Goal: Information Seeking & Learning: Learn about a topic

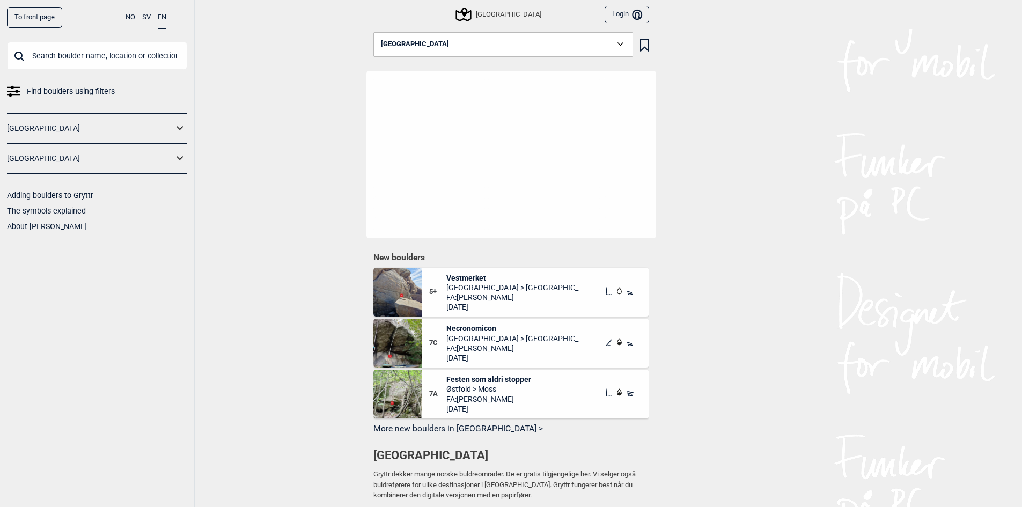
click at [103, 121] on link "[GEOGRAPHIC_DATA]" at bounding box center [90, 129] width 166 height 16
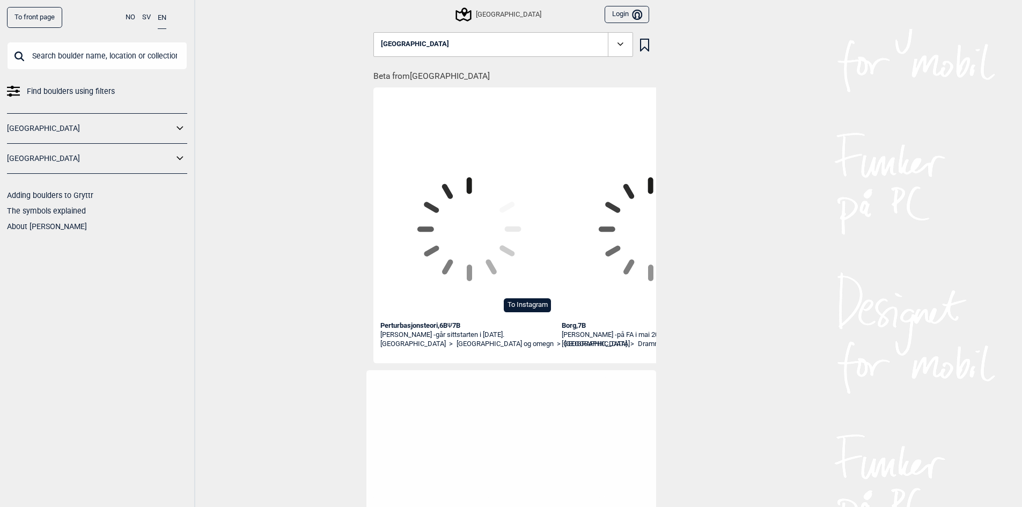
click at [177, 136] on icon at bounding box center [180, 129] width 14 height 16
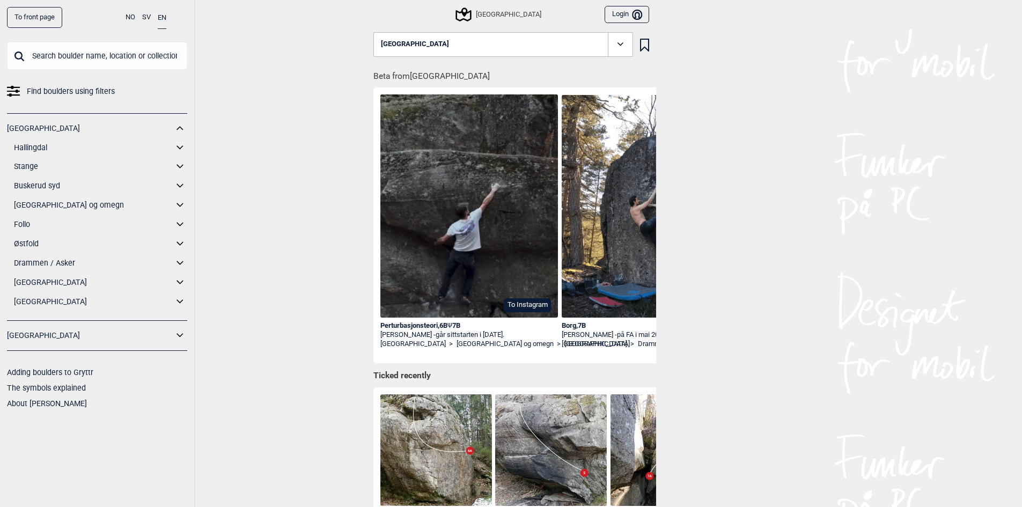
click at [43, 204] on link "[GEOGRAPHIC_DATA] og omegn" at bounding box center [93, 205] width 159 height 16
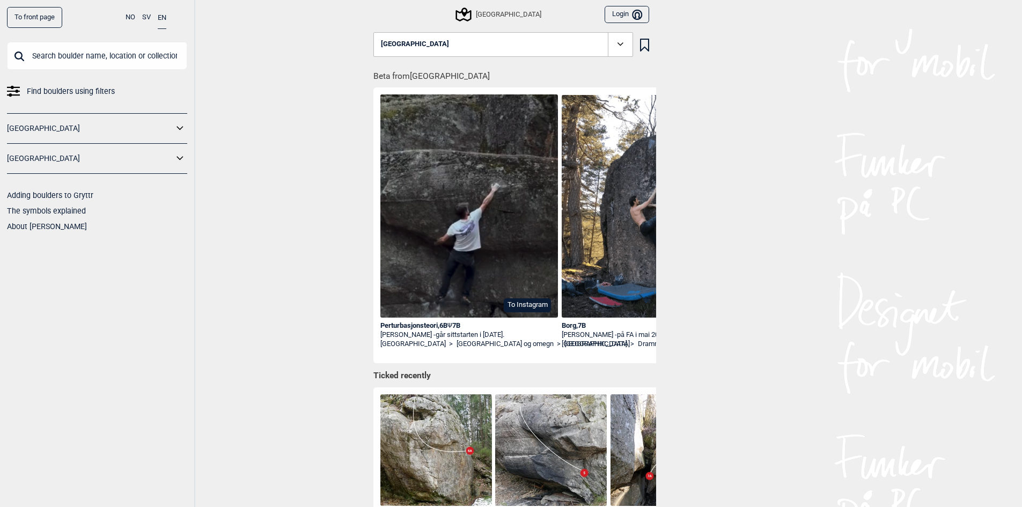
click at [32, 129] on link "[GEOGRAPHIC_DATA]" at bounding box center [90, 129] width 166 height 16
click at [52, 132] on link "[GEOGRAPHIC_DATA]" at bounding box center [90, 129] width 166 height 16
click at [174, 130] on icon at bounding box center [180, 129] width 14 height 16
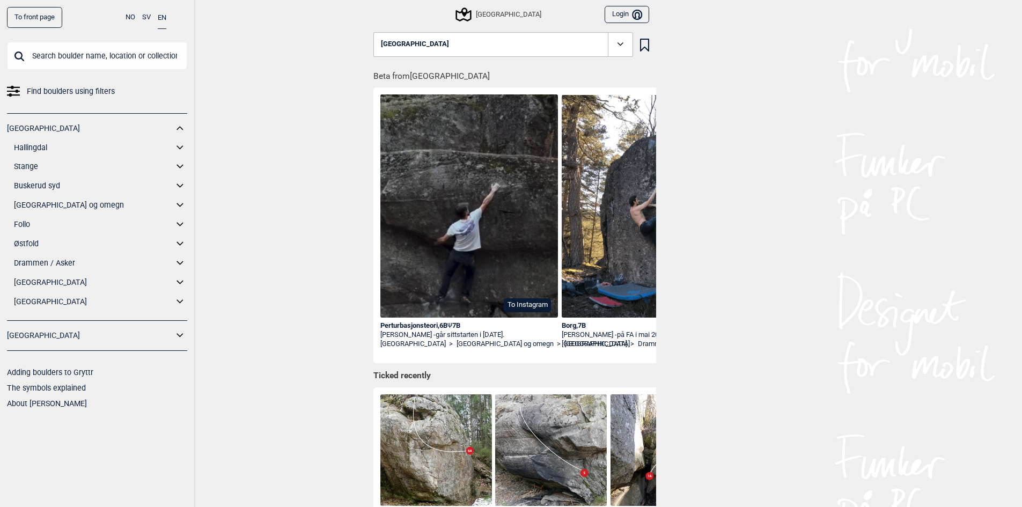
click at [40, 207] on link "[GEOGRAPHIC_DATA] og omegn" at bounding box center [93, 205] width 159 height 16
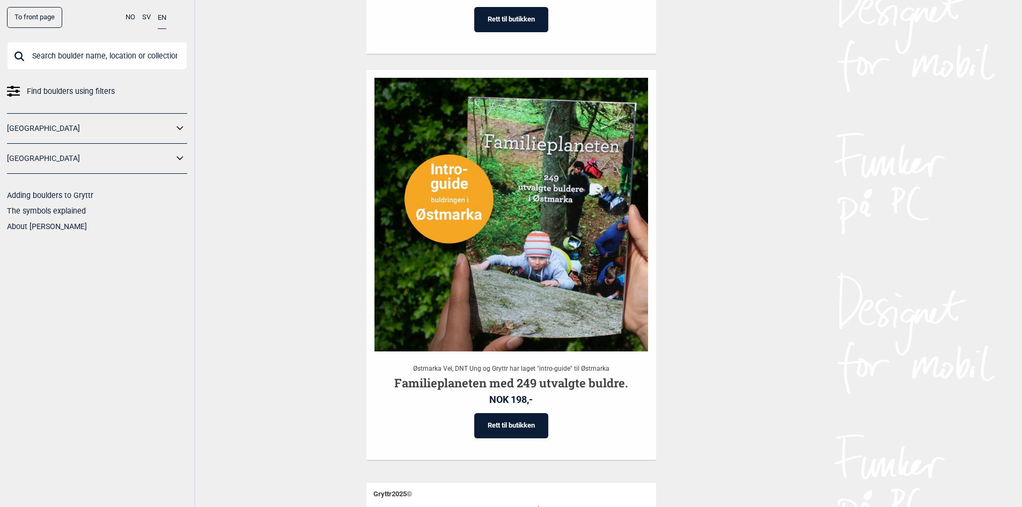
scroll to position [2614, 0]
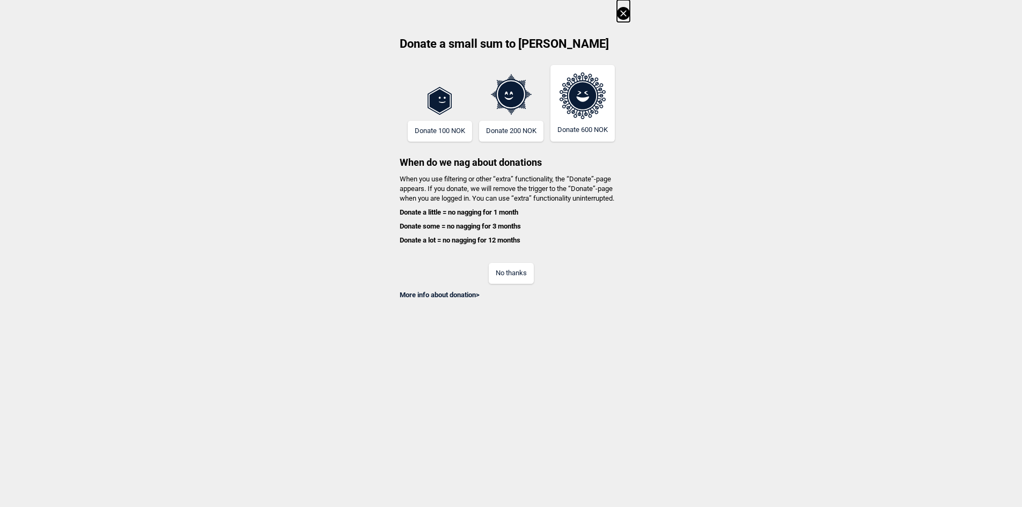
click at [627, 18] on icon at bounding box center [623, 13] width 13 height 13
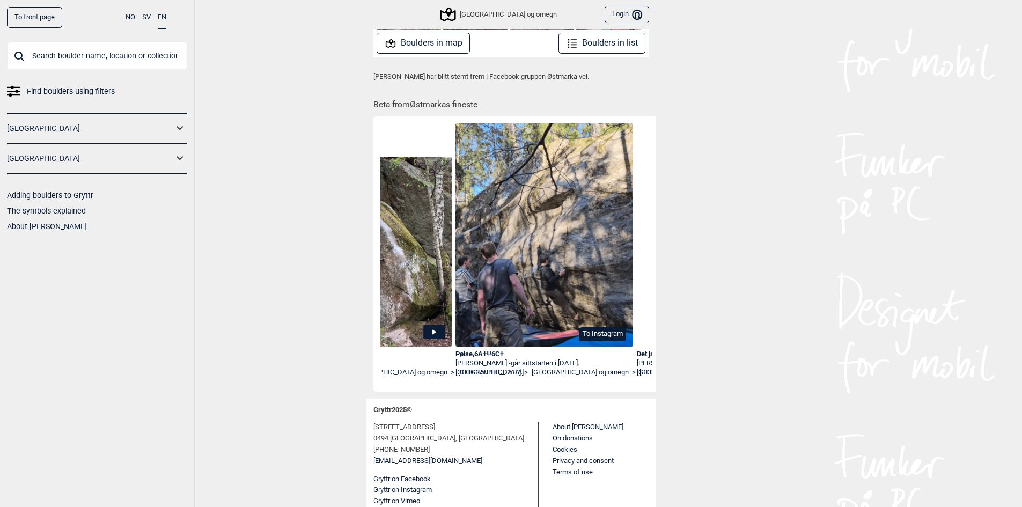
scroll to position [0, 4286]
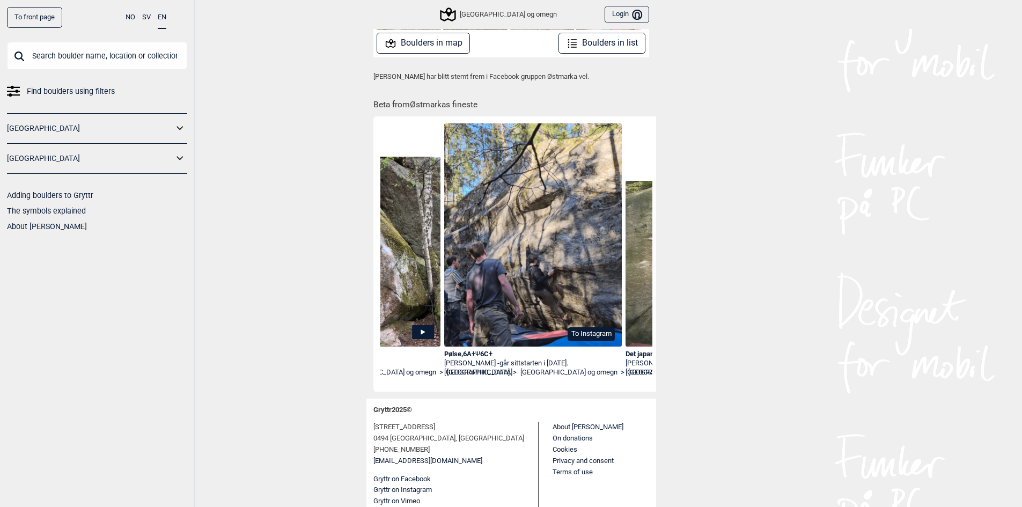
click at [425, 43] on button "Boulders in map" at bounding box center [422, 43] width 93 height 21
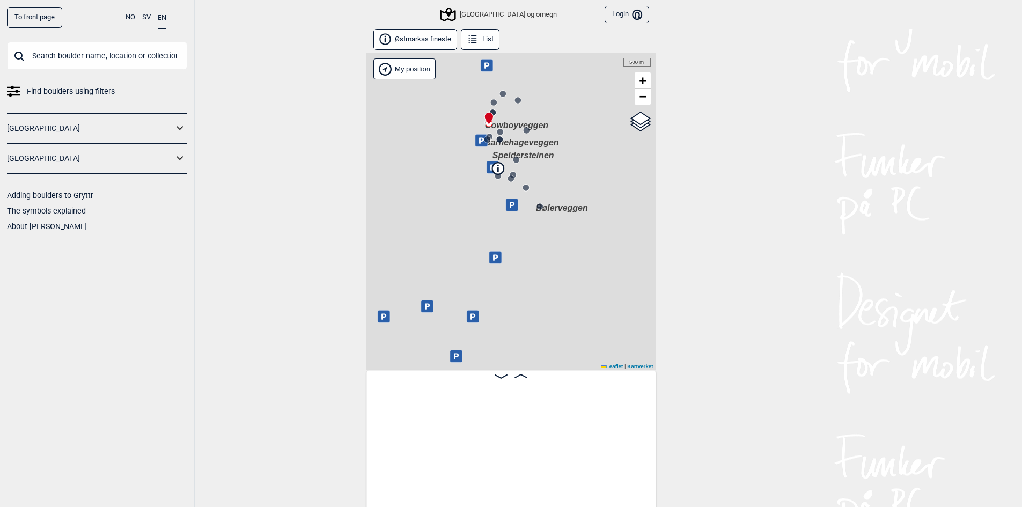
scroll to position [0, 83]
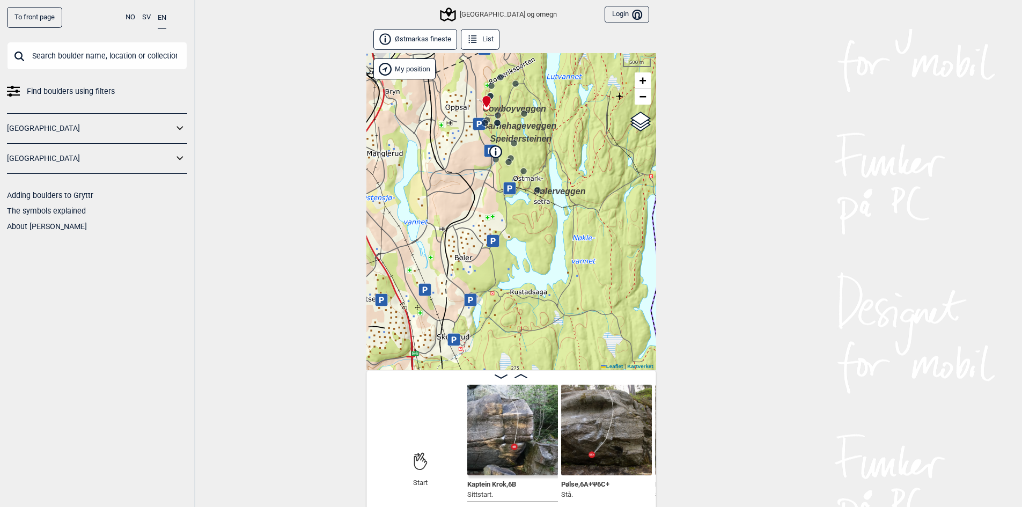
click at [484, 40] on button "List" at bounding box center [480, 39] width 39 height 21
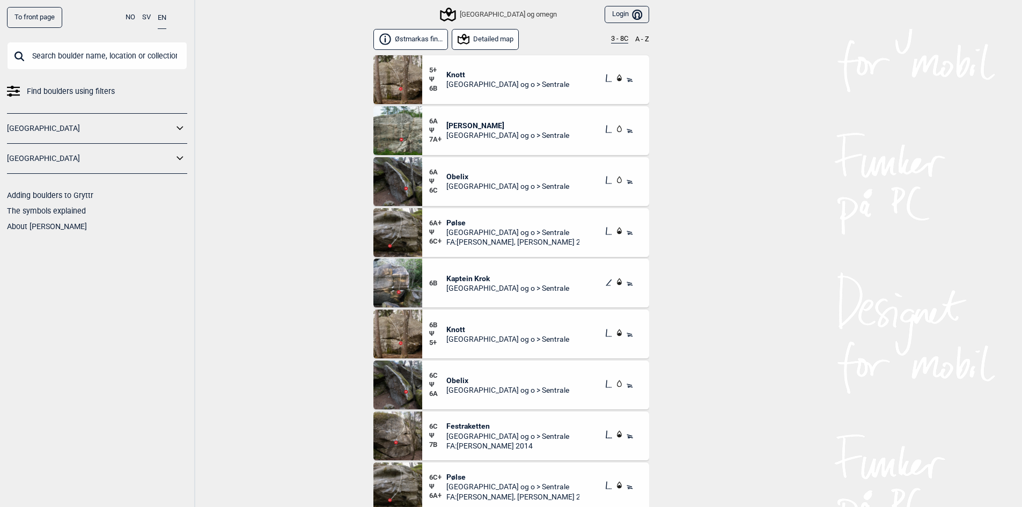
click at [454, 76] on span "Knott" at bounding box center [507, 75] width 123 height 10
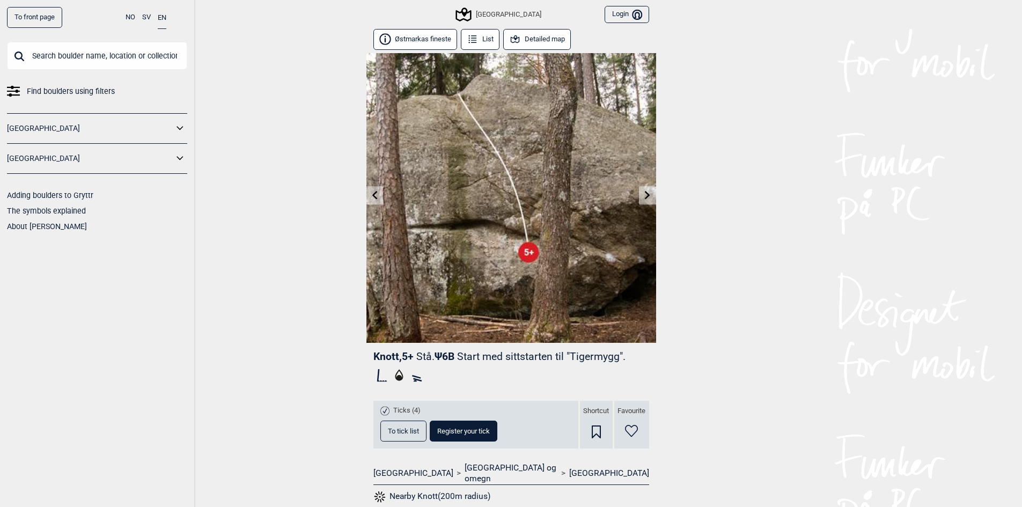
click at [648, 196] on icon at bounding box center [647, 194] width 5 height 9
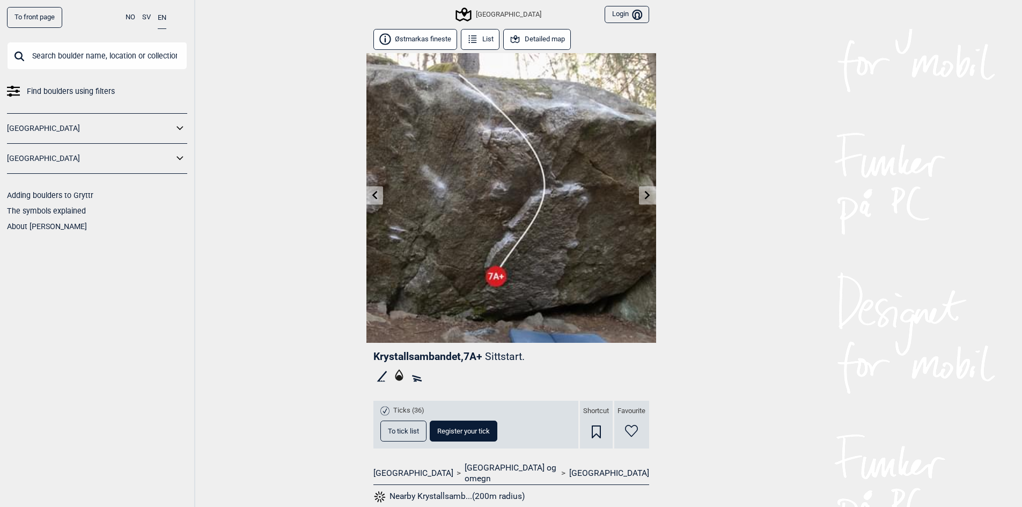
click at [642, 202] on link at bounding box center [647, 196] width 17 height 18
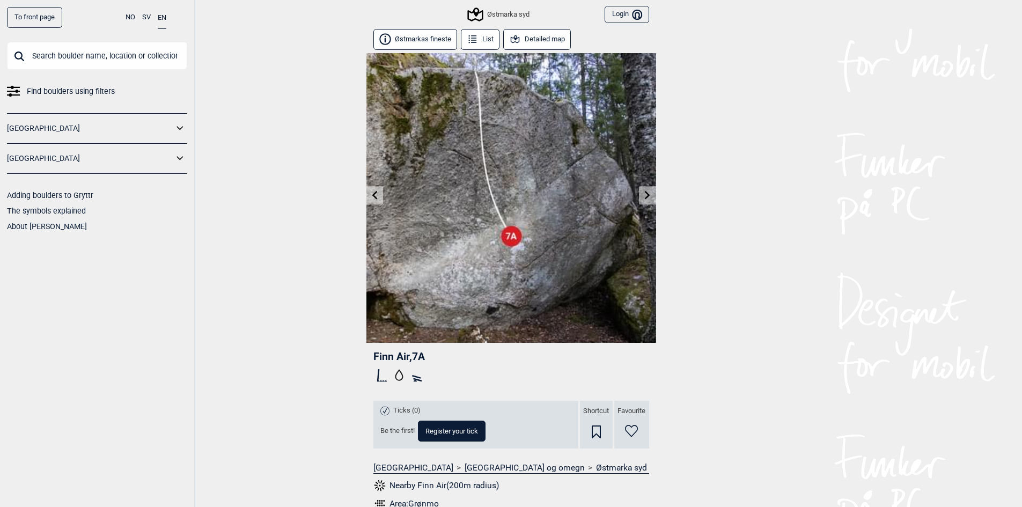
click at [376, 196] on icon at bounding box center [374, 194] width 9 height 9
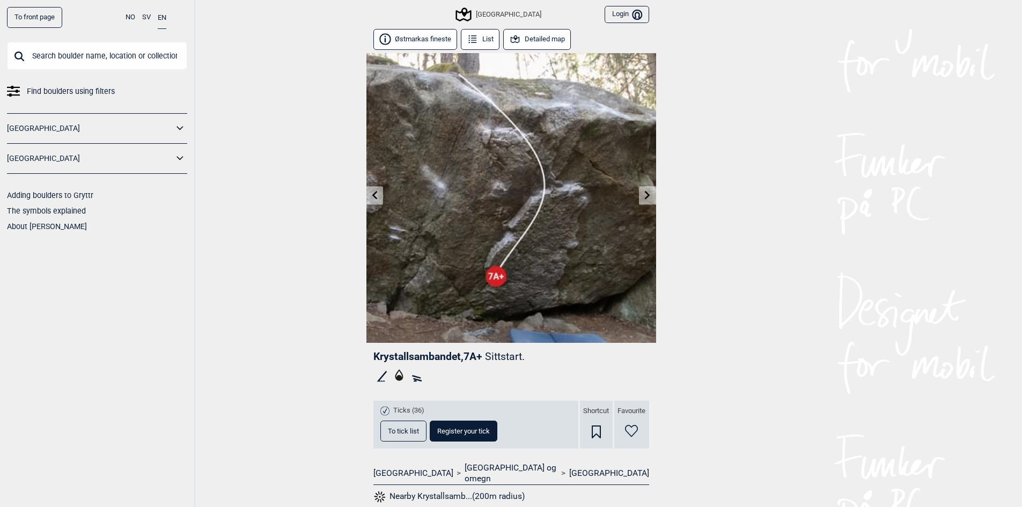
click at [646, 200] on link at bounding box center [647, 196] width 17 height 18
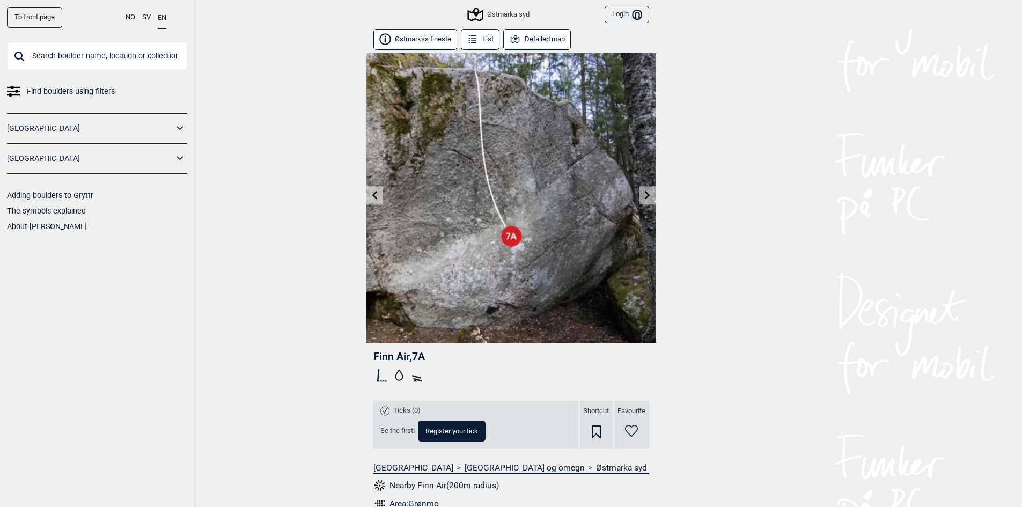
click at [646, 200] on link at bounding box center [647, 196] width 17 height 18
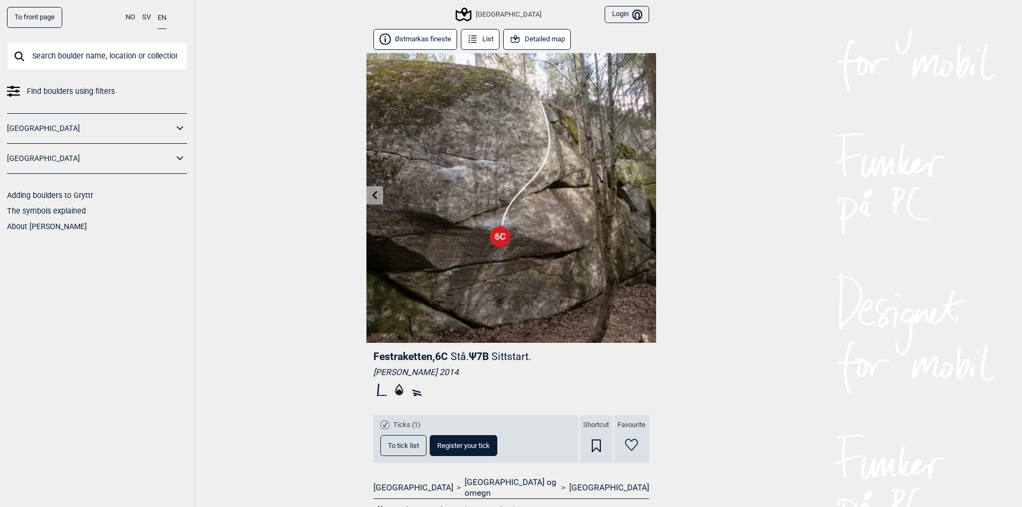
click at [372, 197] on icon at bounding box center [374, 194] width 9 height 9
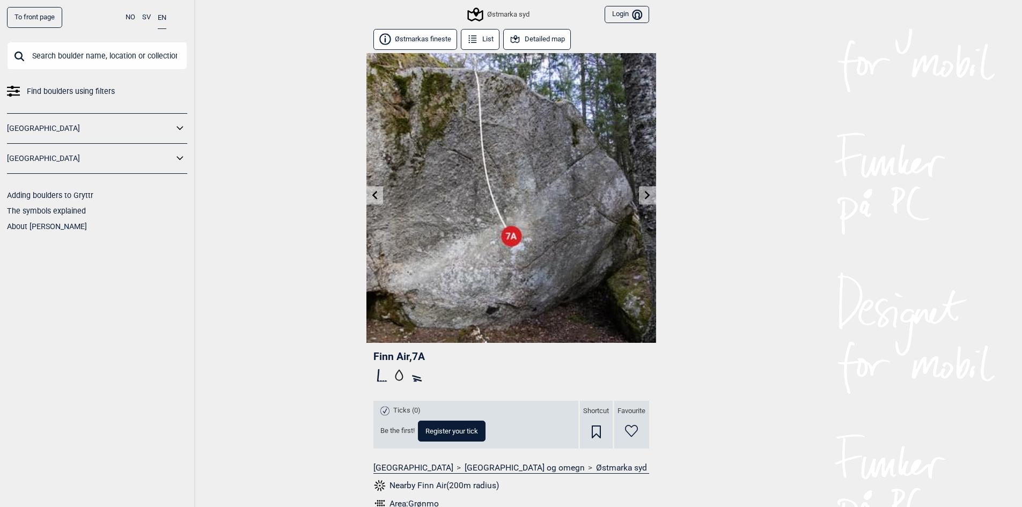
click at [374, 195] on icon at bounding box center [374, 194] width 5 height 9
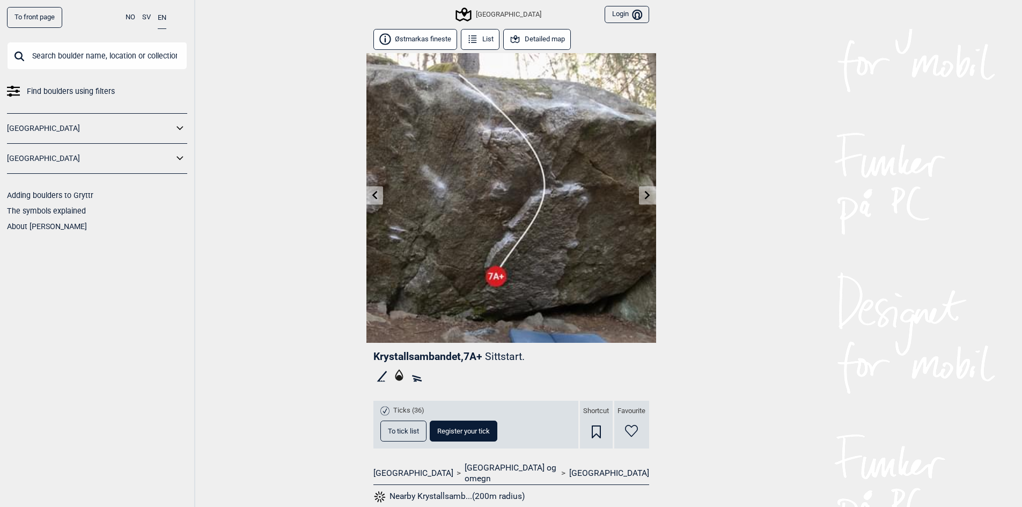
click at [650, 195] on icon at bounding box center [647, 194] width 9 height 9
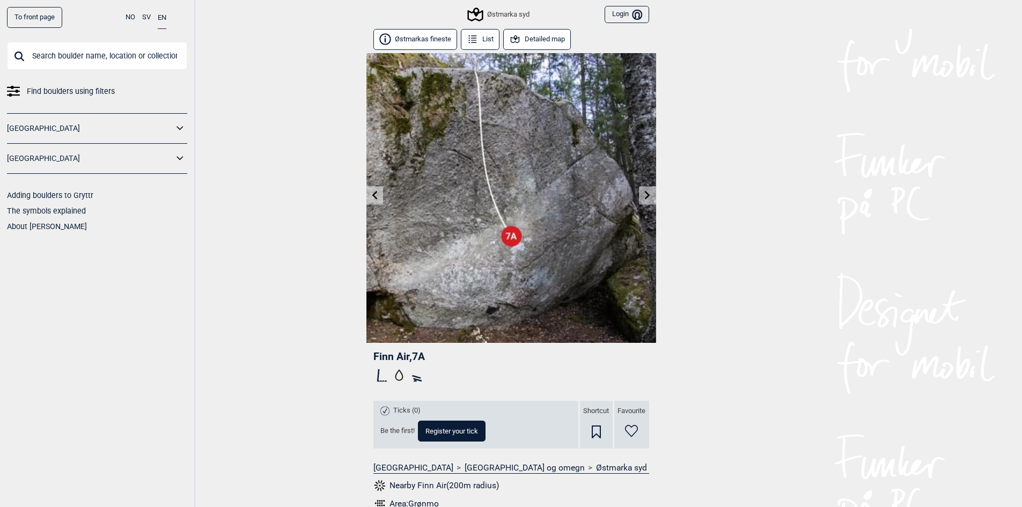
click at [650, 195] on icon at bounding box center [647, 194] width 9 height 9
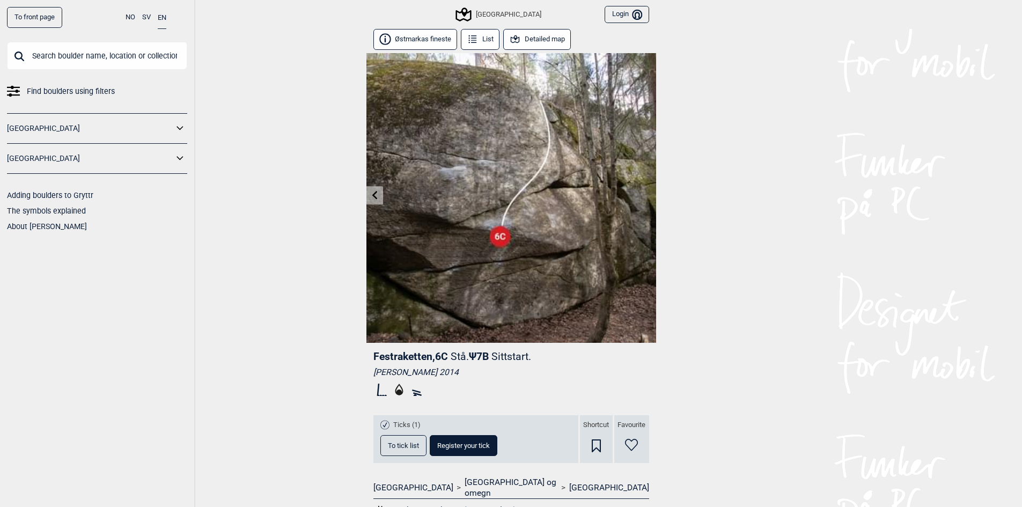
click at [650, 195] on img at bounding box center [511, 198] width 290 height 290
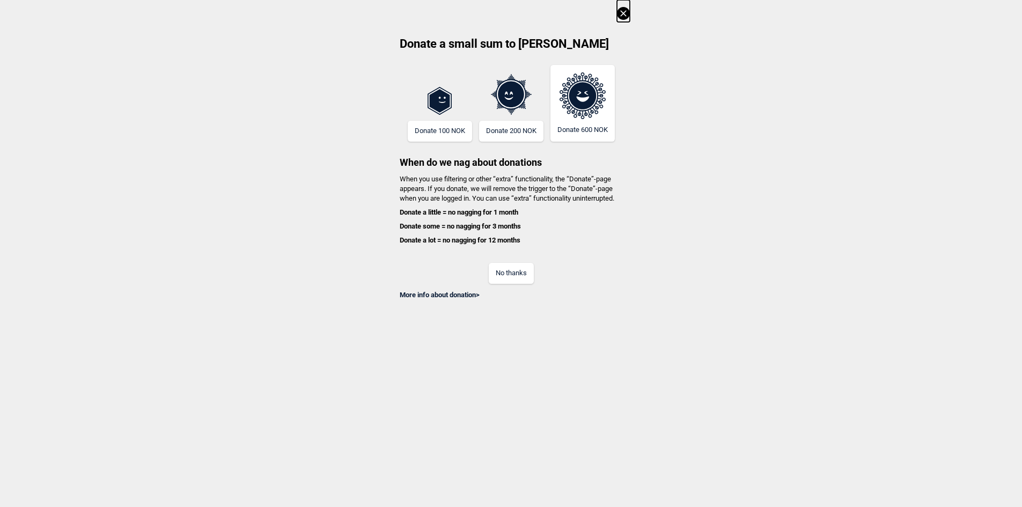
click at [509, 268] on button "No thanks" at bounding box center [511, 273] width 45 height 21
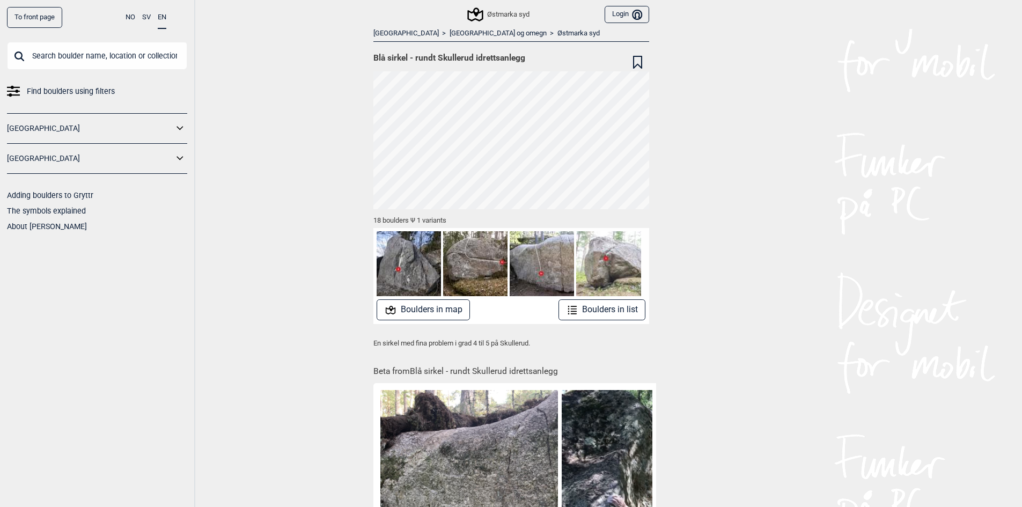
click at [608, 308] on button "Boulders in list" at bounding box center [601, 309] width 87 height 21
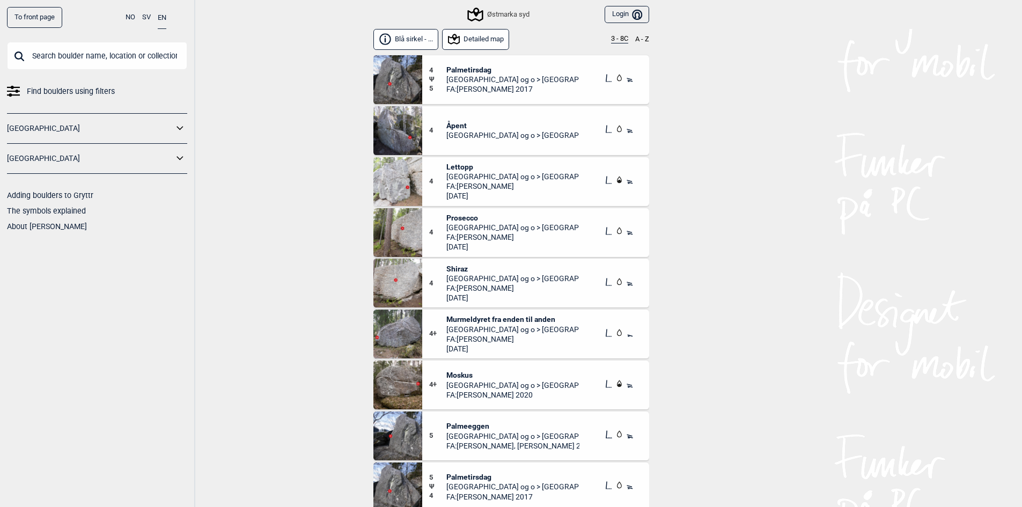
click at [480, 42] on button "Detailed map" at bounding box center [476, 39] width 68 height 21
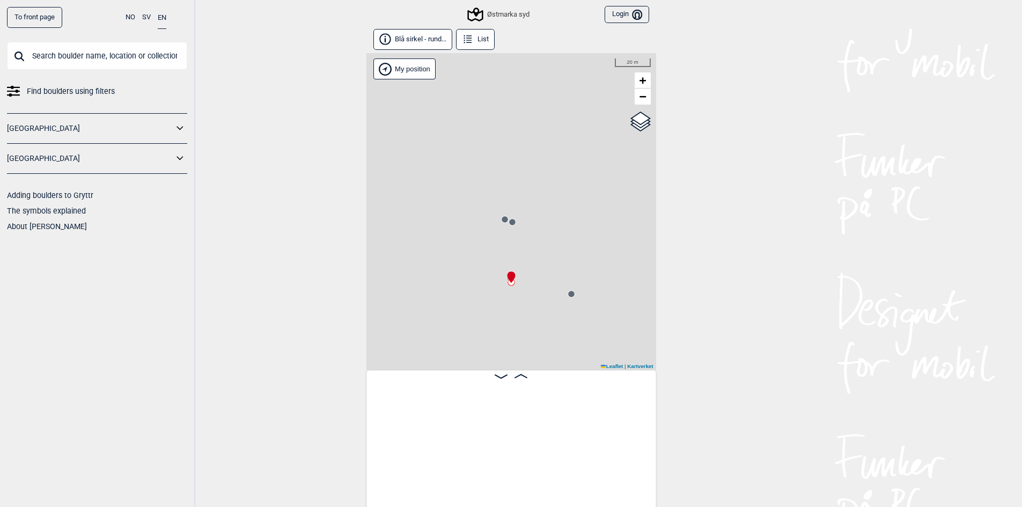
scroll to position [0, 178]
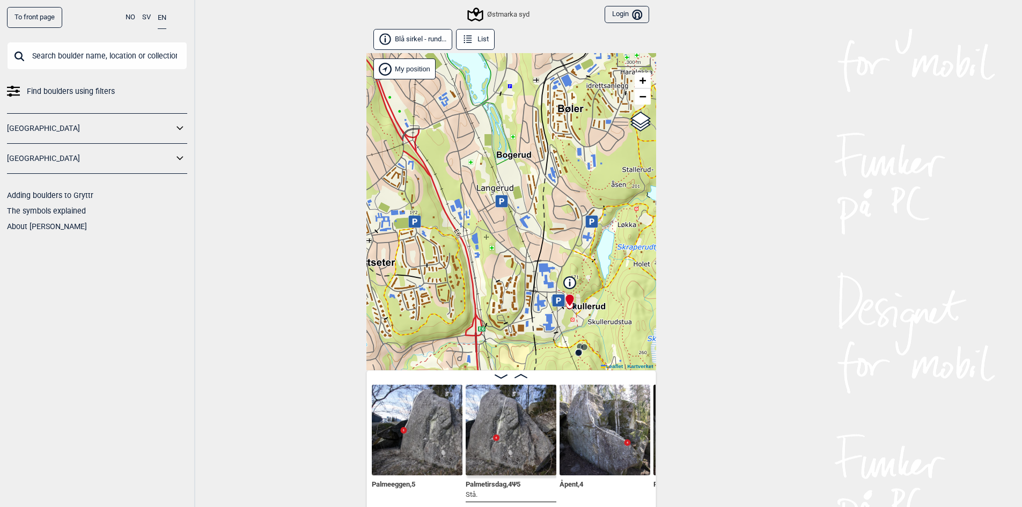
drag, startPoint x: 598, startPoint y: 304, endPoint x: 565, endPoint y: 286, distance: 37.2
click at [565, 286] on div "Østmarka syd My position 300 m + − Kartverket OpenStreetMap Google satellite Le…" at bounding box center [511, 211] width 290 height 317
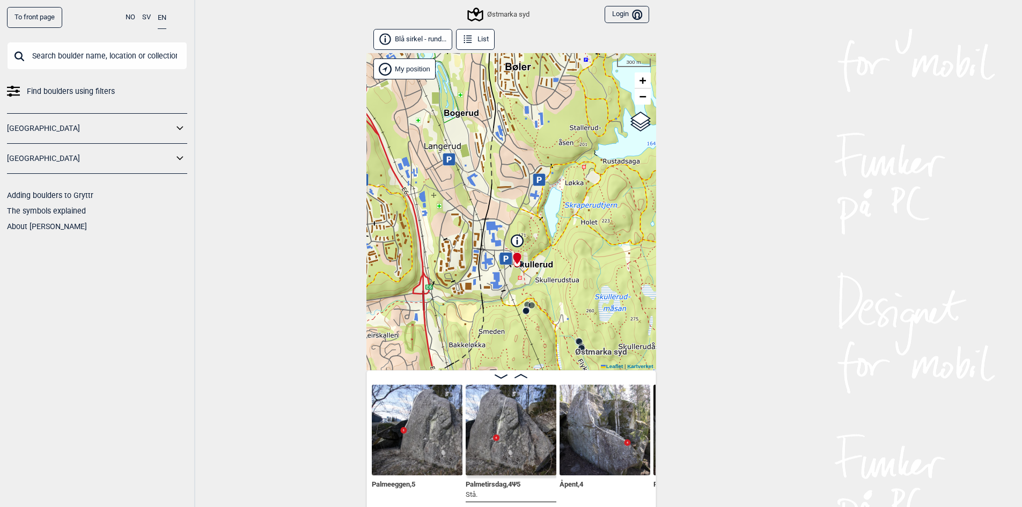
drag, startPoint x: 592, startPoint y: 294, endPoint x: 560, endPoint y: 249, distance: 54.6
click at [560, 249] on div "Østmarka syd My position 300 m + − Kartverket OpenStreetMap Google satellite Le…" at bounding box center [511, 211] width 290 height 317
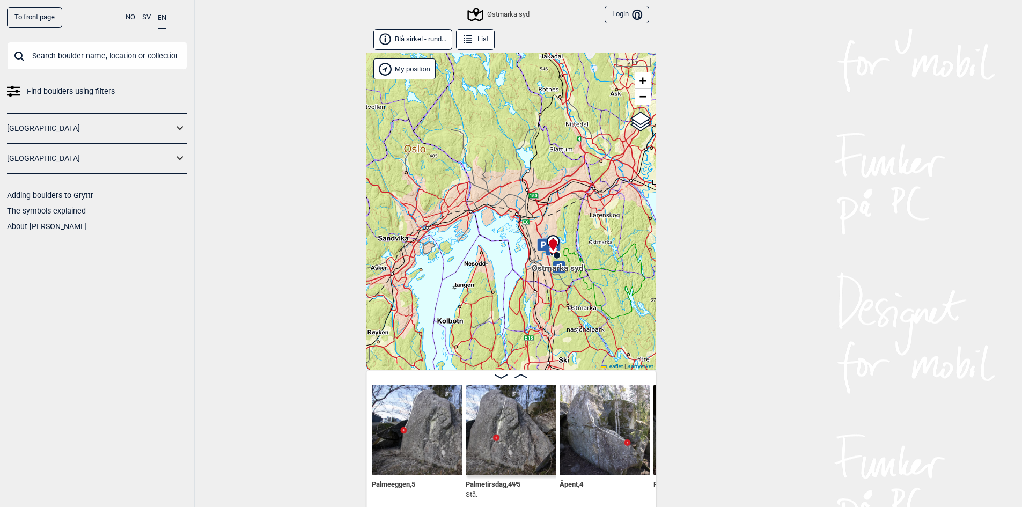
drag, startPoint x: 589, startPoint y: 264, endPoint x: 561, endPoint y: 255, distance: 28.8
click at [561, 255] on div "Østmarka syd My position 5 km + − Kartverket OpenStreetMap Google satellite Lea…" at bounding box center [511, 211] width 290 height 317
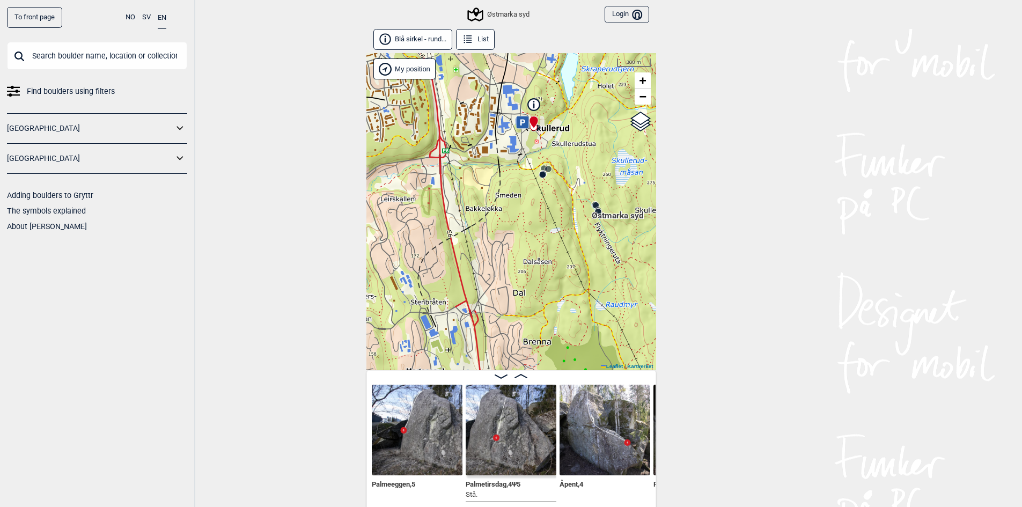
drag, startPoint x: 547, startPoint y: 239, endPoint x: 475, endPoint y: 238, distance: 72.9
click at [475, 238] on div "Østmarka syd My position 300 m + − Kartverket OpenStreetMap Google satellite Le…" at bounding box center [511, 211] width 290 height 317
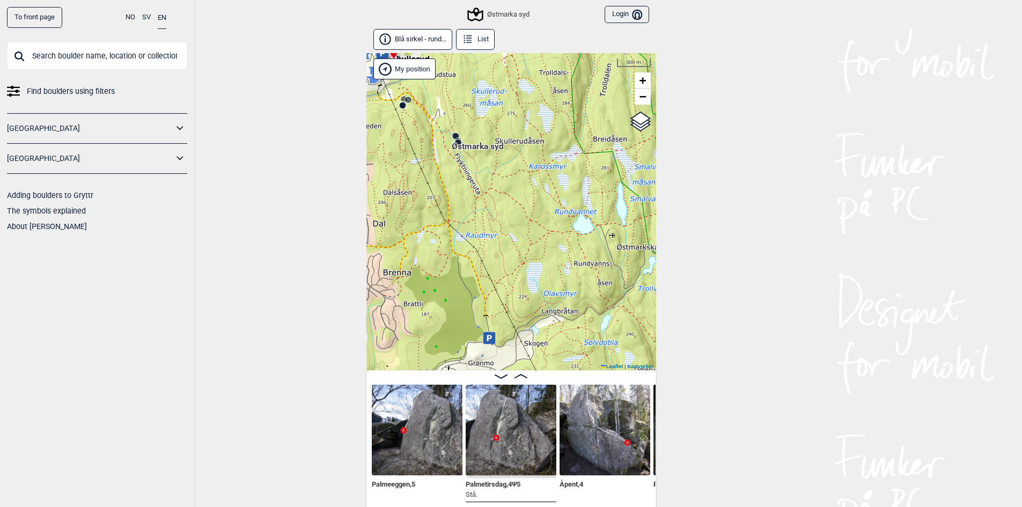
drag, startPoint x: 489, startPoint y: 249, endPoint x: 408, endPoint y: 154, distance: 124.4
click at [408, 154] on div "Østmarka syd My position 300 m + − Kartverket OpenStreetMap Google satellite Le…" at bounding box center [511, 211] width 290 height 317
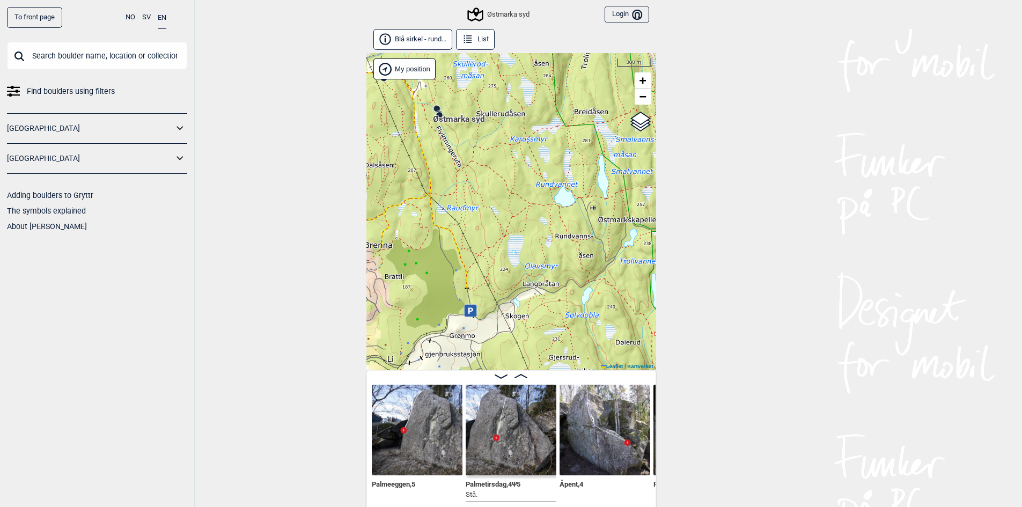
click at [437, 164] on div "Østmarka syd My position 300 m + − Kartverket OpenStreetMap Google satellite Le…" at bounding box center [511, 211] width 290 height 317
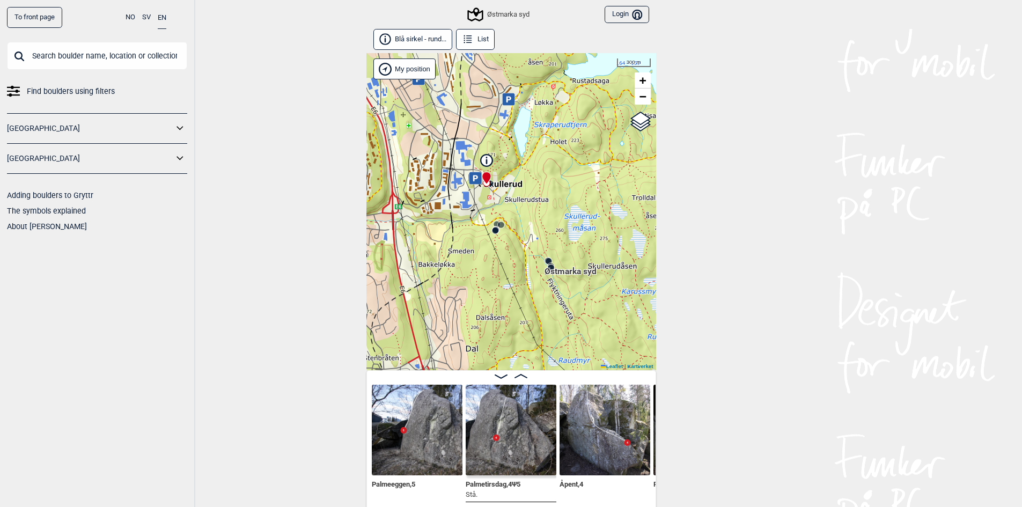
drag, startPoint x: 453, startPoint y: 219, endPoint x: 565, endPoint y: 373, distance: 190.8
click at [565, 373] on div "Blå sirkel - rund... List Østmarka syd My position 300 m + − Kartverket OpenStr…" at bounding box center [511, 269] width 290 height 481
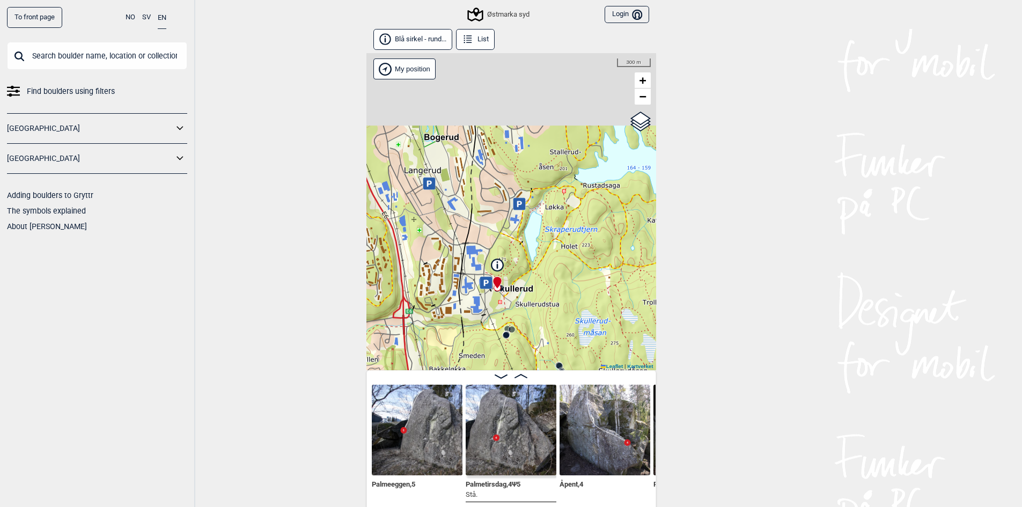
drag, startPoint x: 526, startPoint y: 238, endPoint x: 532, endPoint y: 367, distance: 129.4
click at [532, 367] on div "Østmarka syd My position 300 m + − Kartverket OpenStreetMap Google satellite Le…" at bounding box center [511, 211] width 290 height 317
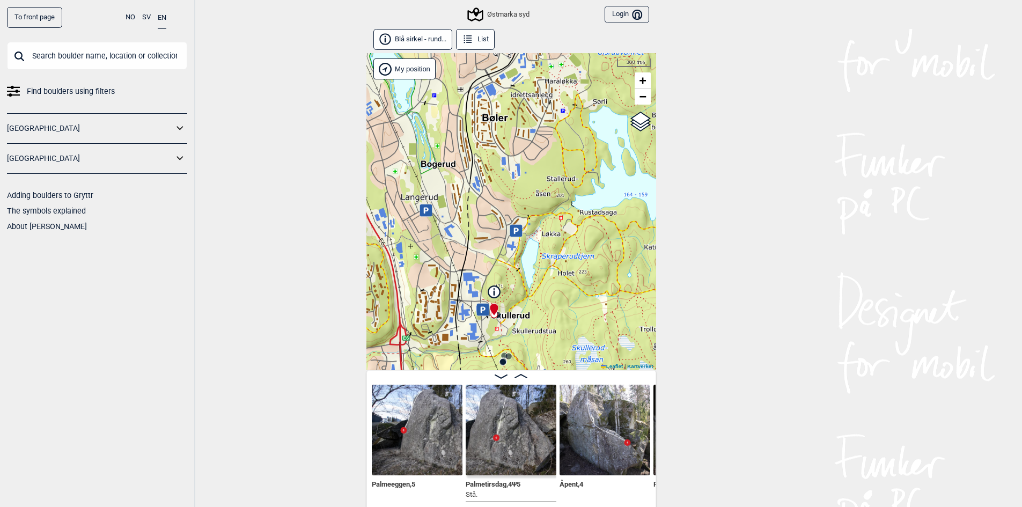
click at [538, 254] on div "Østmarka syd My position 300 m + − Kartverket OpenStreetMap Google satellite Le…" at bounding box center [511, 211] width 290 height 317
click at [562, 291] on div "Østmarka syd My position 300 m + − Kartverket OpenStreetMap Google satellite Le…" at bounding box center [511, 211] width 290 height 317
click at [512, 287] on div "Østmarka syd My position 300 m + − Kartverket OpenStreetMap Google satellite Le…" at bounding box center [511, 211] width 290 height 317
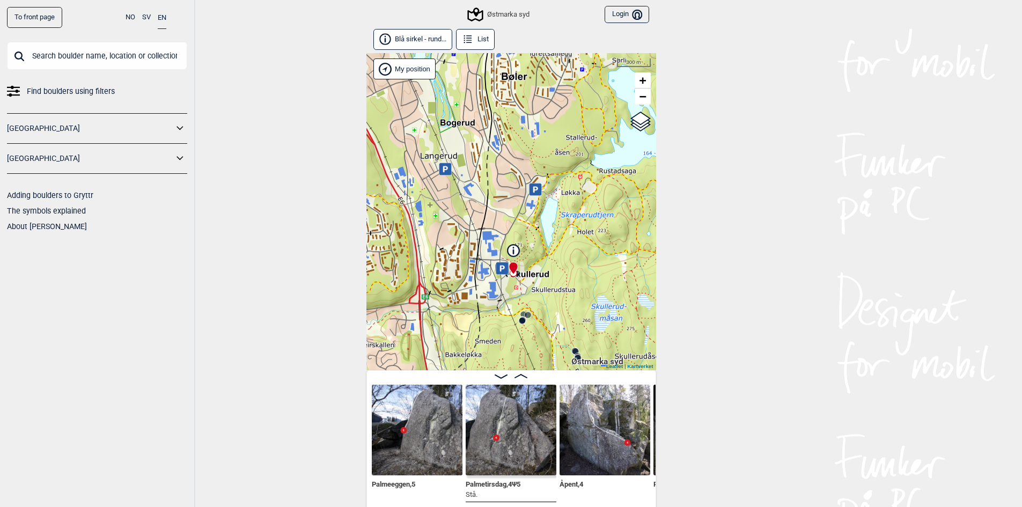
drag, startPoint x: 543, startPoint y: 290, endPoint x: 564, endPoint y: 230, distance: 63.6
click at [564, 230] on div "Østmarka syd My position 300 m + − Kartverket OpenStreetMap Google satellite Le…" at bounding box center [511, 211] width 290 height 317
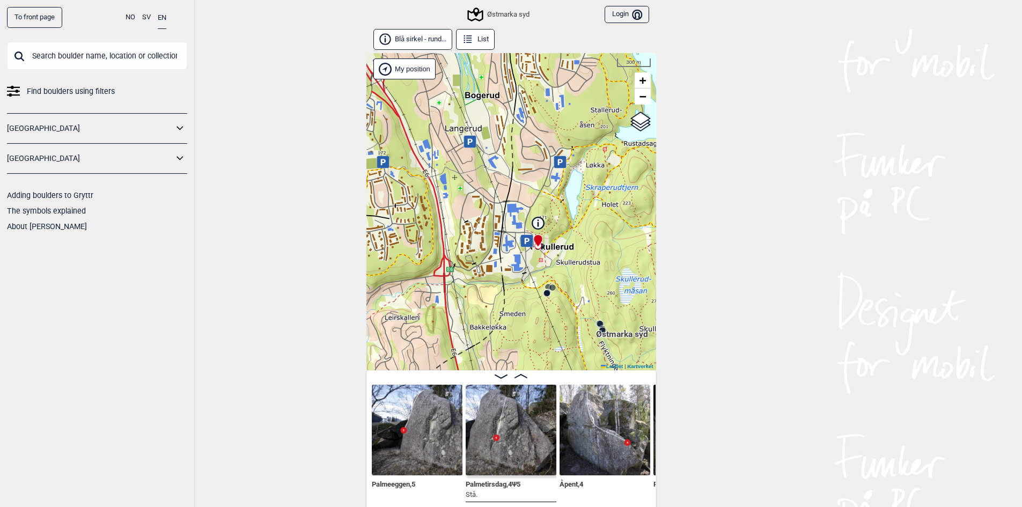
drag, startPoint x: 529, startPoint y: 226, endPoint x: 552, endPoint y: 218, distance: 24.2
click at [552, 218] on div "Østmarka syd My position 300 m + − Kartverket OpenStreetMap Google satellite Le…" at bounding box center [511, 211] width 290 height 317
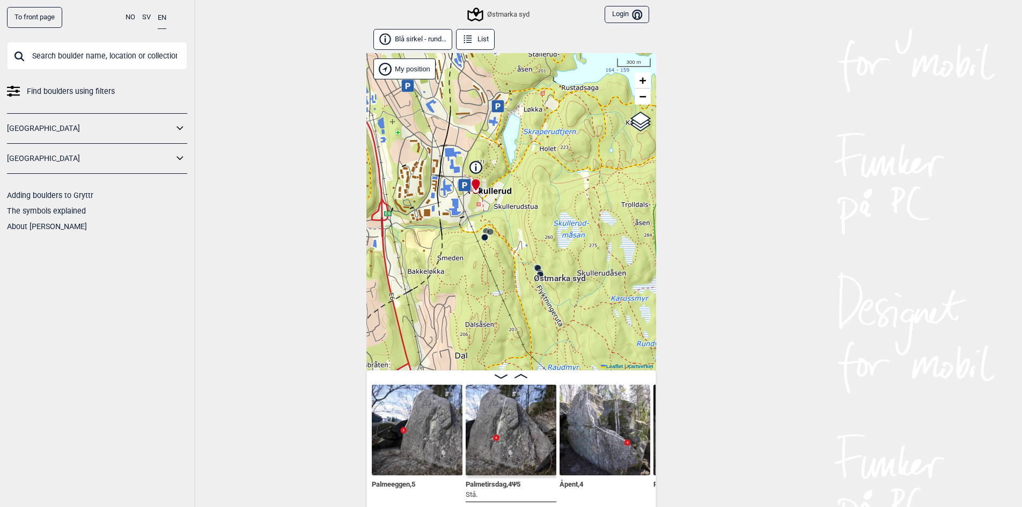
drag, startPoint x: 558, startPoint y: 313, endPoint x: 505, endPoint y: 242, distance: 88.5
click at [505, 242] on div "Østmarka syd My position 300 m + − Kartverket OpenStreetMap Google satellite Le…" at bounding box center [511, 211] width 290 height 317
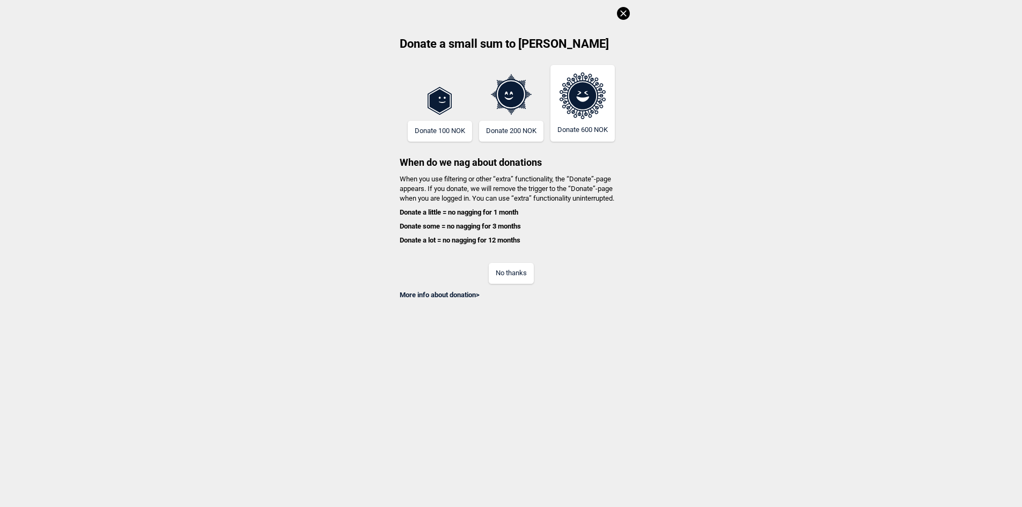
click at [628, 17] on icon at bounding box center [623, 13] width 13 height 13
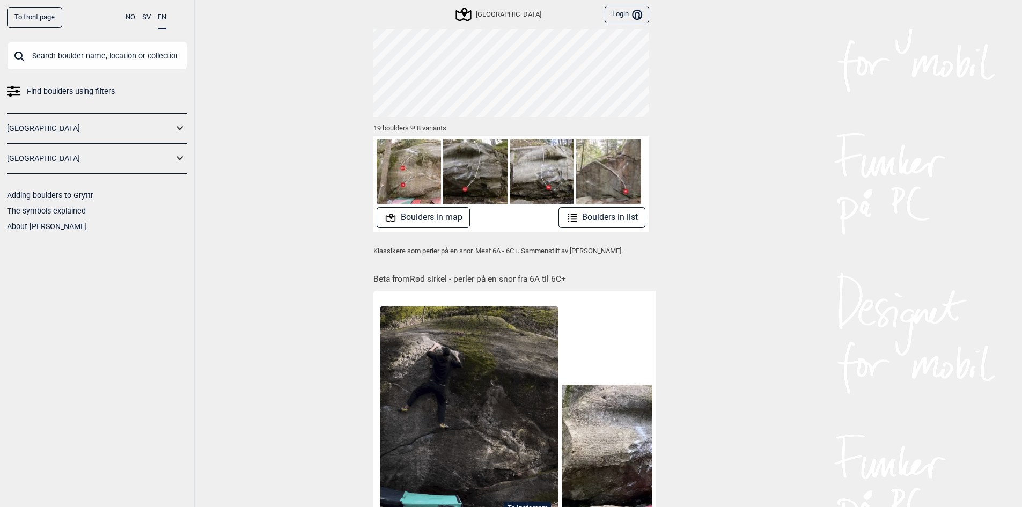
scroll to position [92, 0]
click at [601, 216] on button "Boulders in list" at bounding box center [601, 218] width 87 height 21
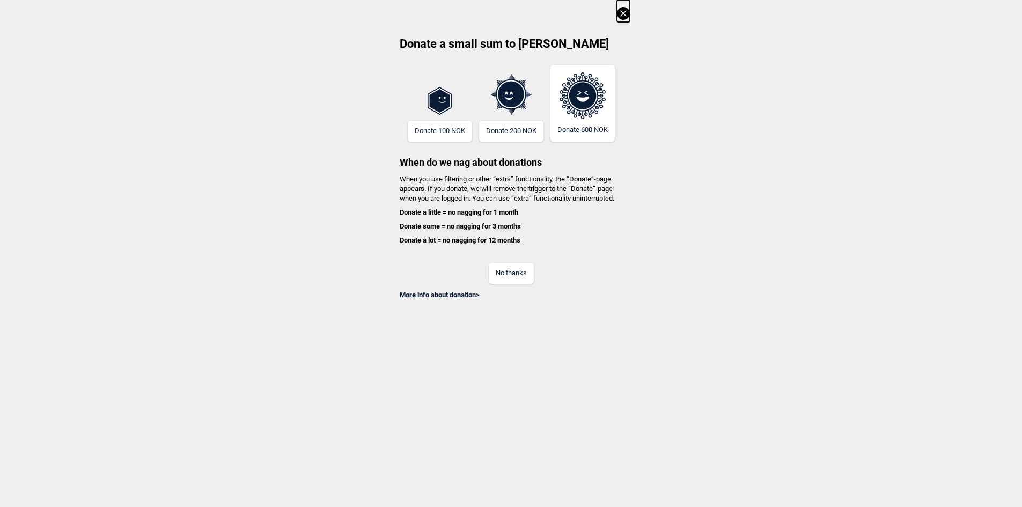
click at [512, 270] on button "No thanks" at bounding box center [511, 273] width 45 height 21
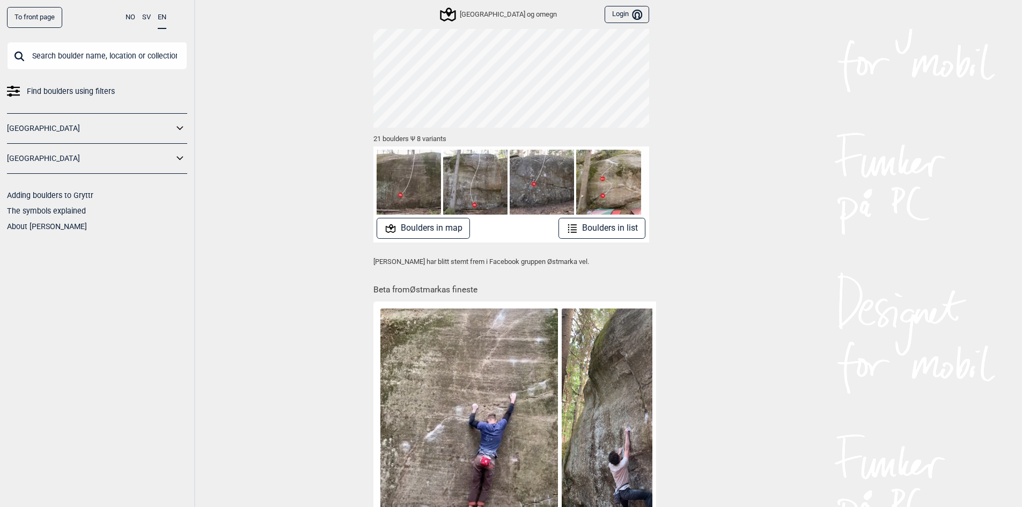
scroll to position [81, 0]
click at [599, 229] on button "Boulders in list" at bounding box center [601, 228] width 87 height 21
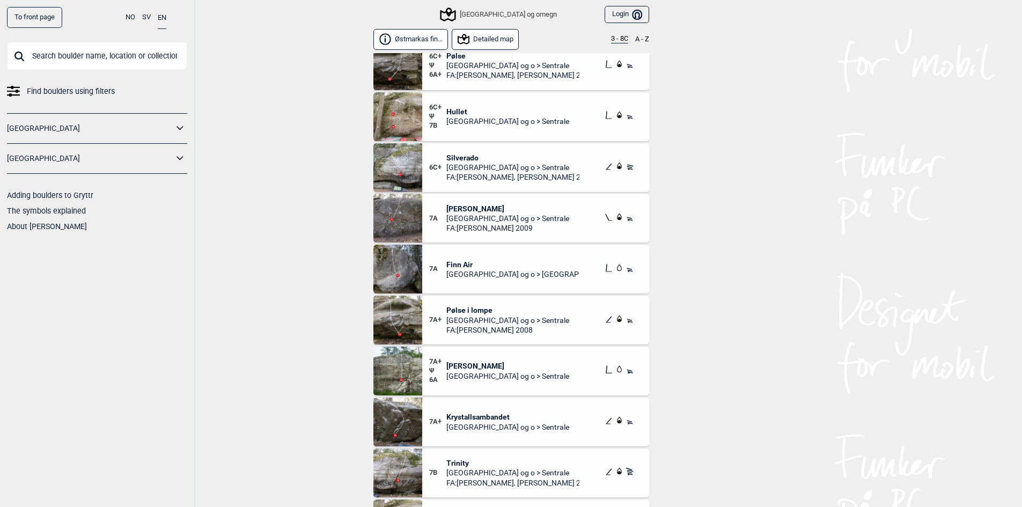
scroll to position [407, 0]
click at [476, 415] on span "Krystallsambandet" at bounding box center [507, 416] width 123 height 10
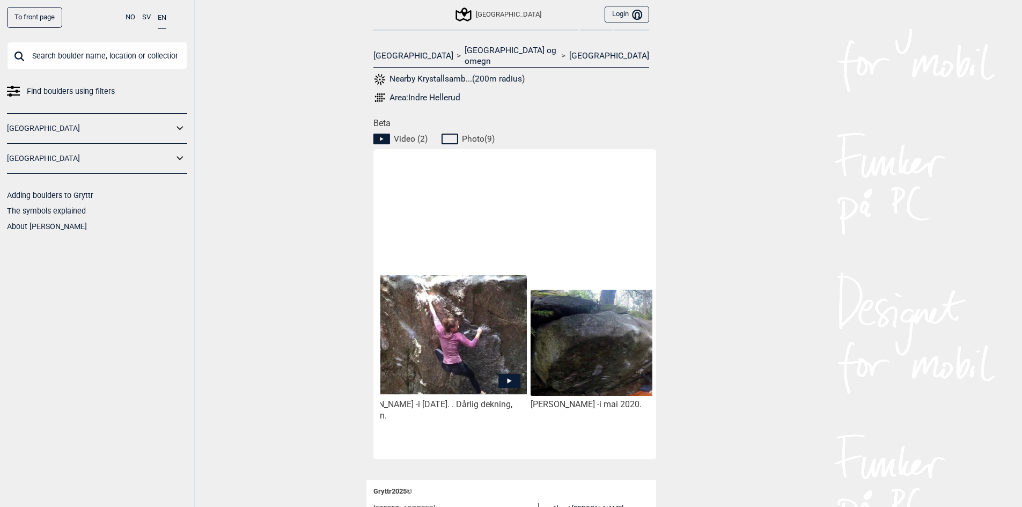
scroll to position [0, 43]
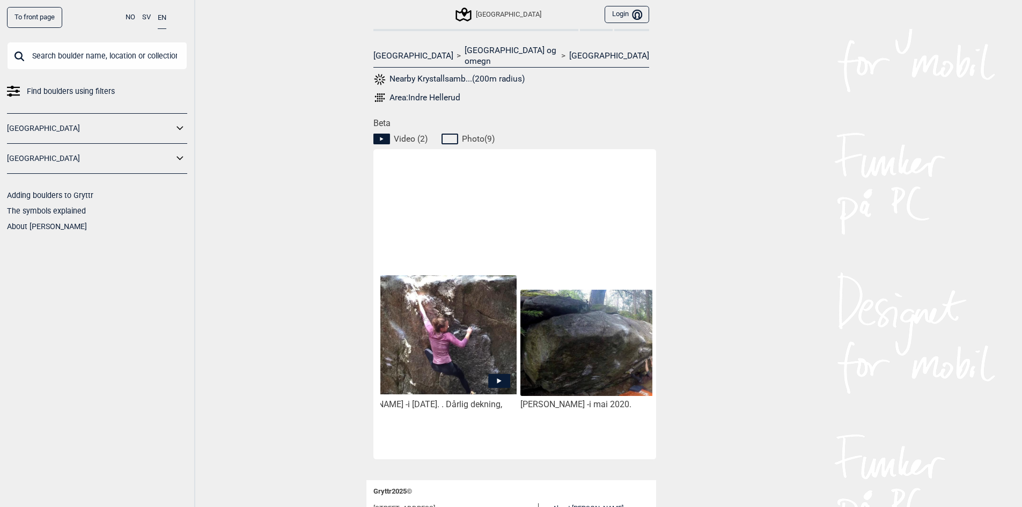
click at [587, 317] on img at bounding box center [608, 343] width 177 height 107
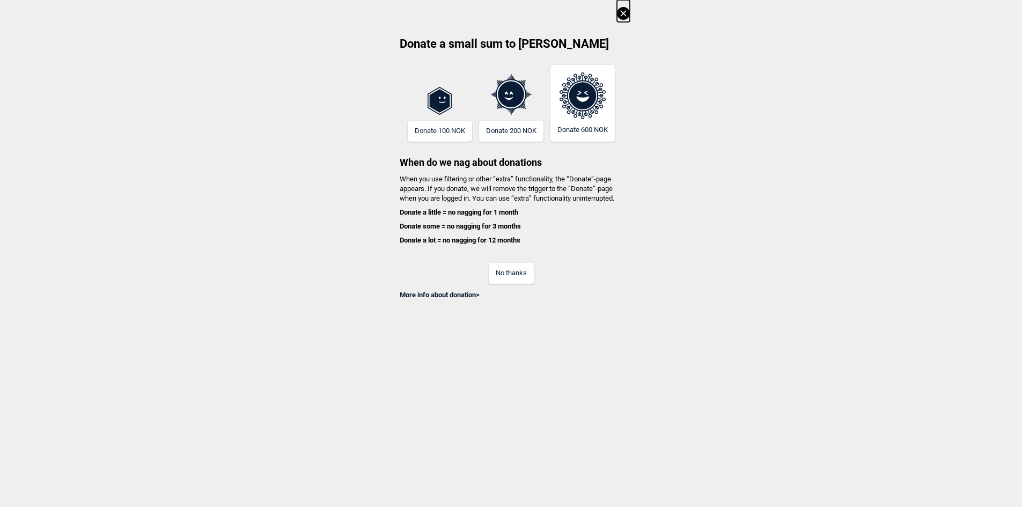
click at [627, 8] on icon at bounding box center [623, 13] width 13 height 13
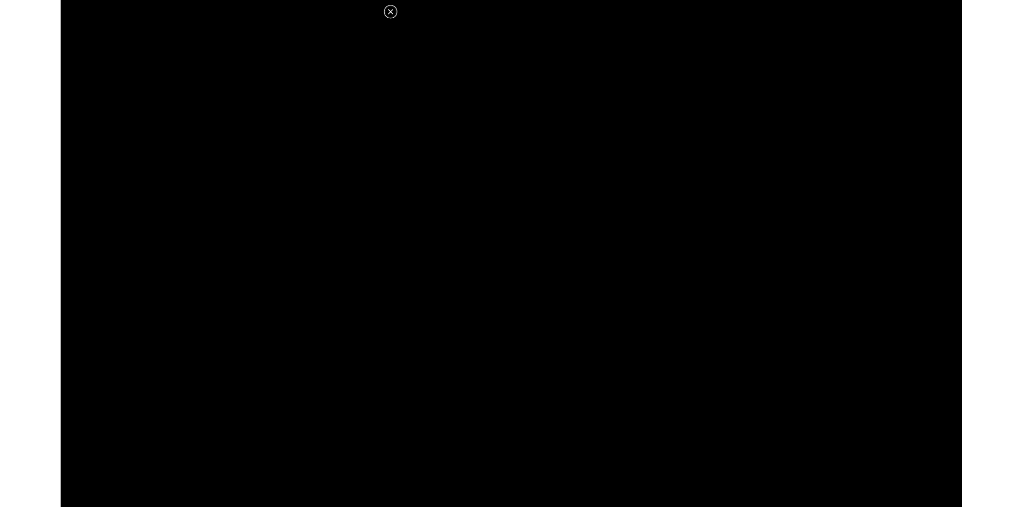
scroll to position [417, 0]
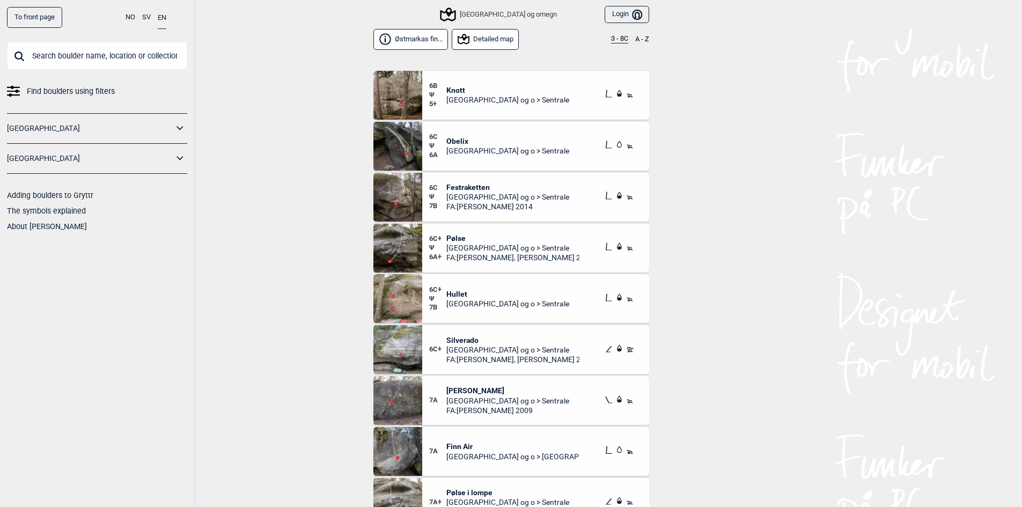
scroll to position [484, 0]
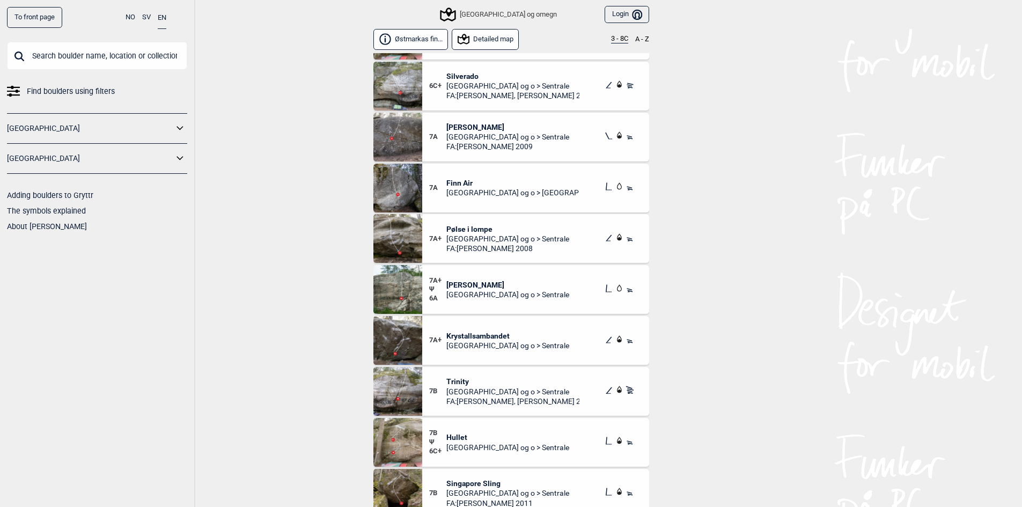
click at [469, 325] on div "7A+ Krystallsambandet Oslo og o > Sentrale" at bounding box center [535, 340] width 227 height 49
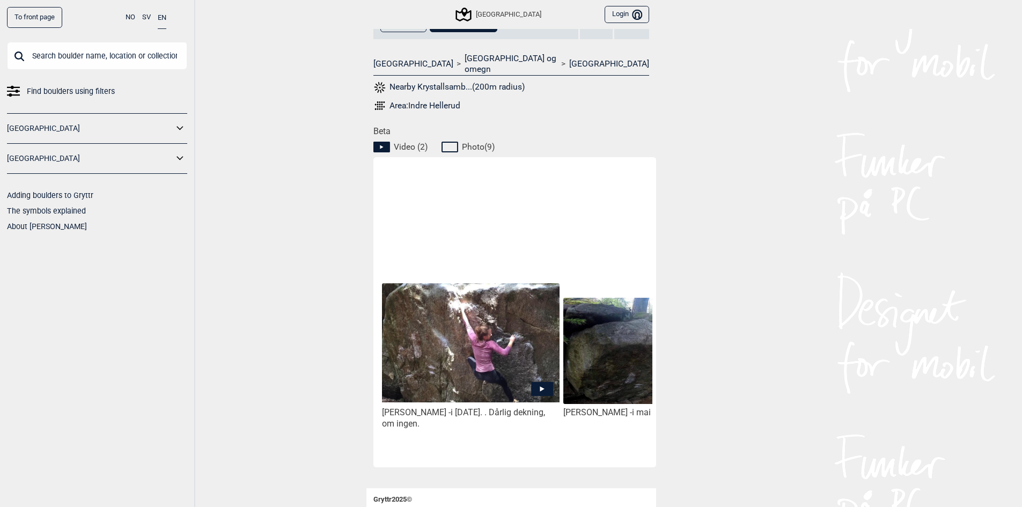
scroll to position [415, 0]
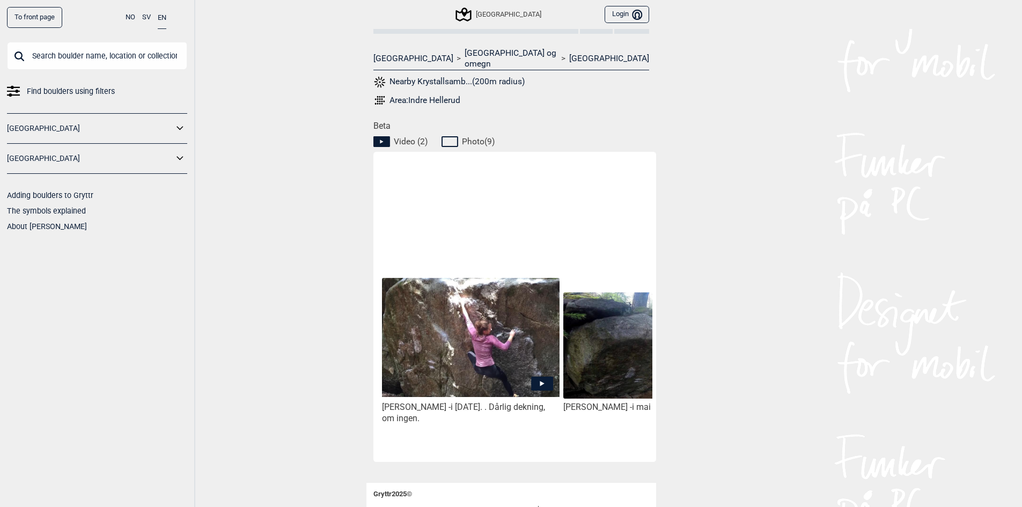
click at [485, 314] on img at bounding box center [470, 337] width 177 height 119
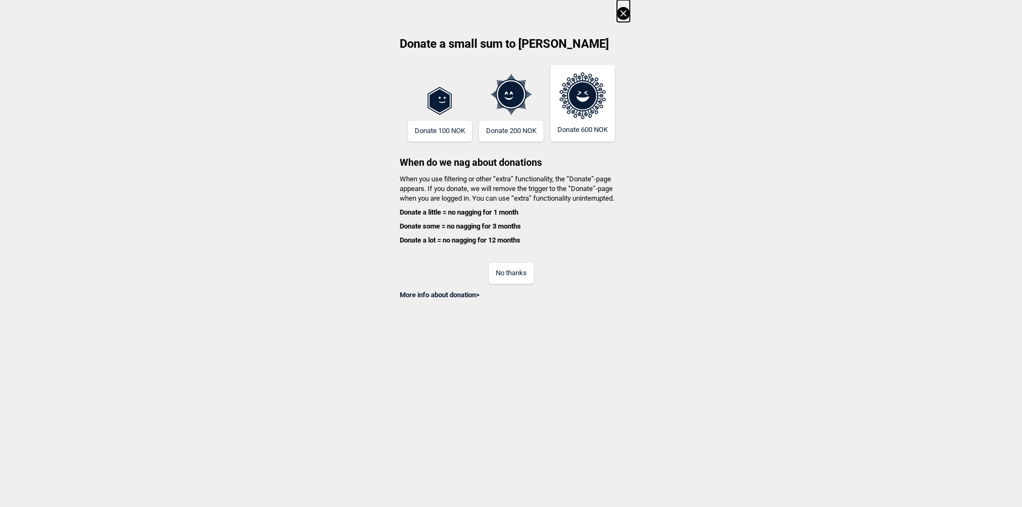
click at [625, 14] on icon at bounding box center [623, 13] width 13 height 13
click at [529, 268] on button "No thanks" at bounding box center [511, 273] width 45 height 21
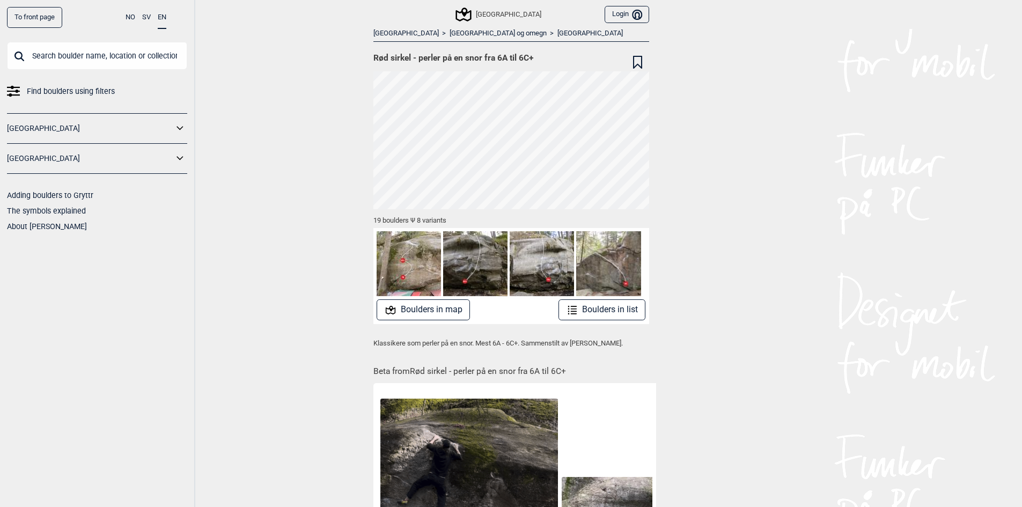
click at [620, 314] on button "Boulders in list" at bounding box center [601, 309] width 87 height 21
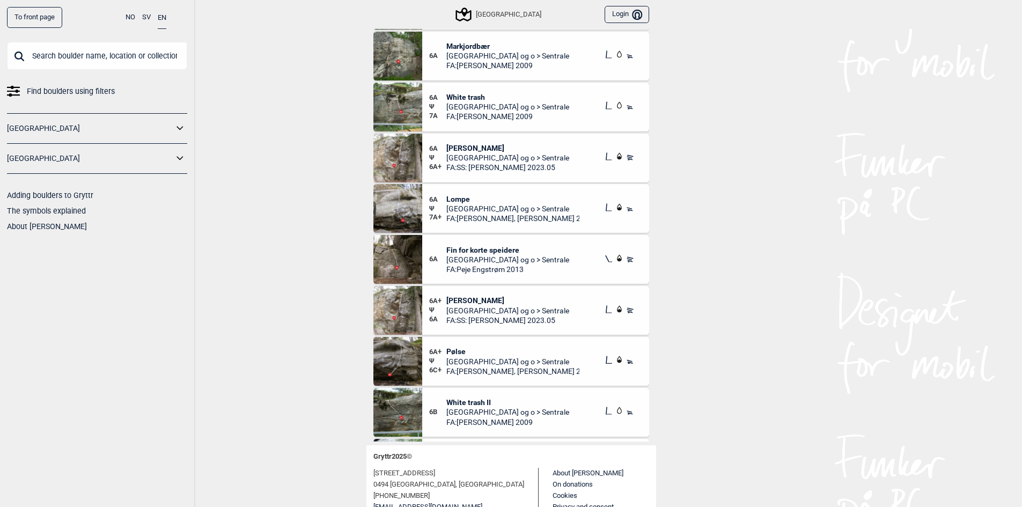
click at [413, 52] on img at bounding box center [397, 56] width 49 height 49
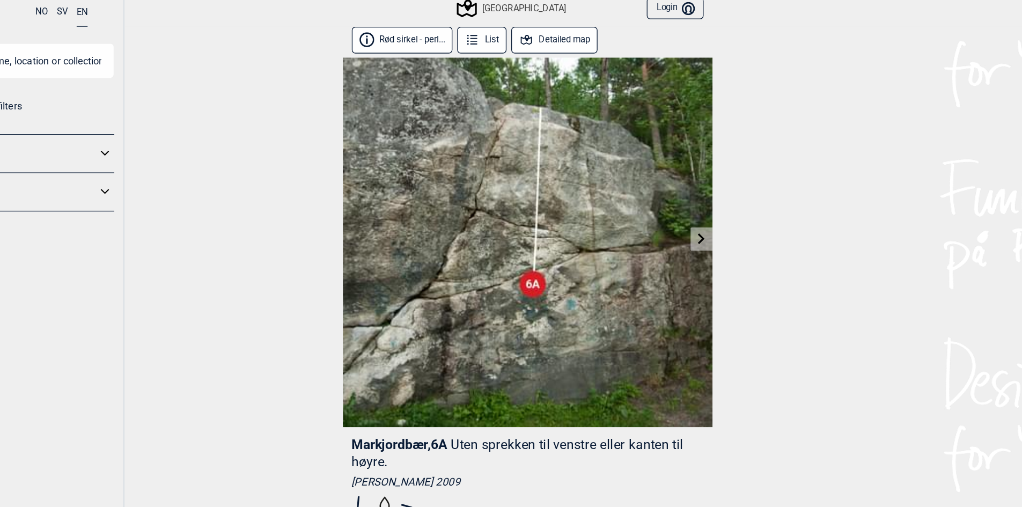
click at [648, 199] on link at bounding box center [647, 196] width 17 height 18
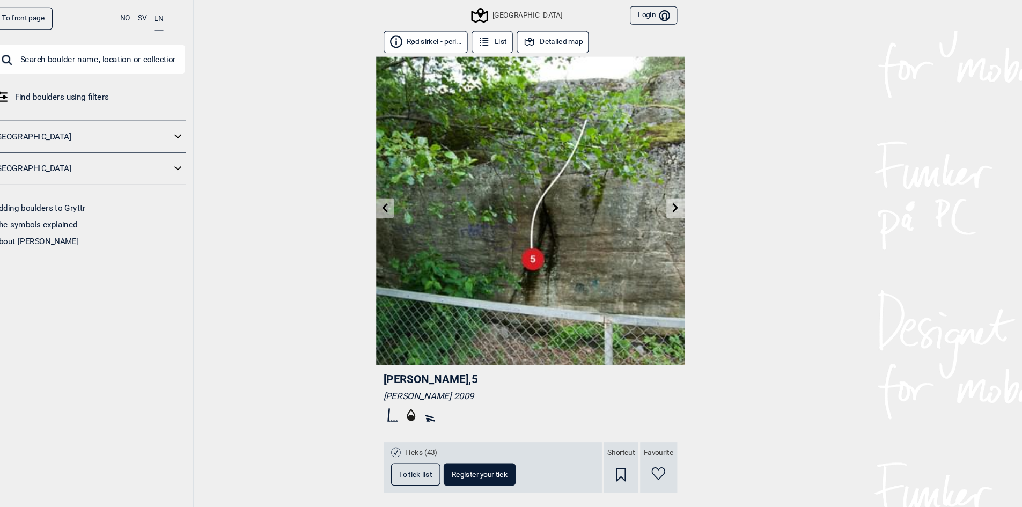
click at [650, 201] on link at bounding box center [647, 196] width 17 height 18
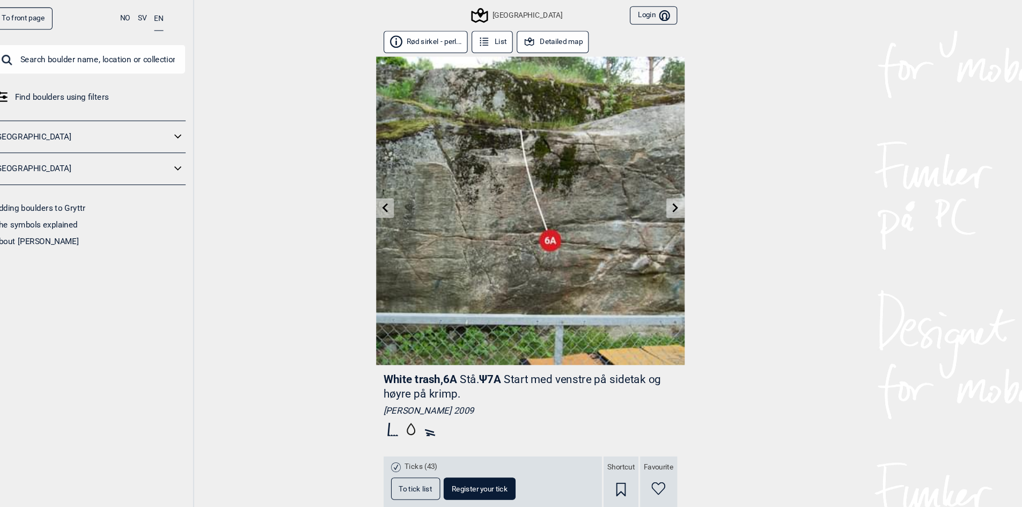
click at [647, 195] on icon at bounding box center [647, 194] width 5 height 9
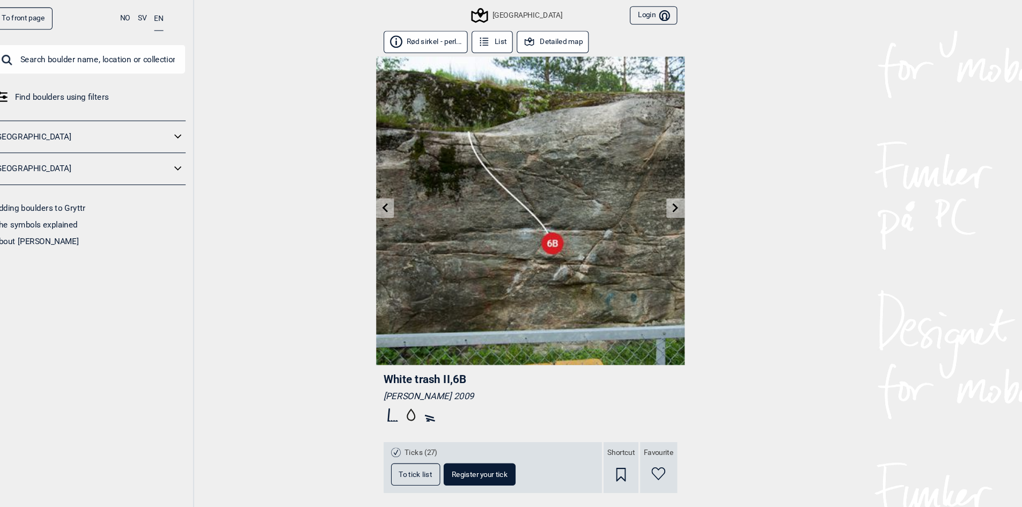
click at [646, 193] on icon at bounding box center [647, 194] width 5 height 9
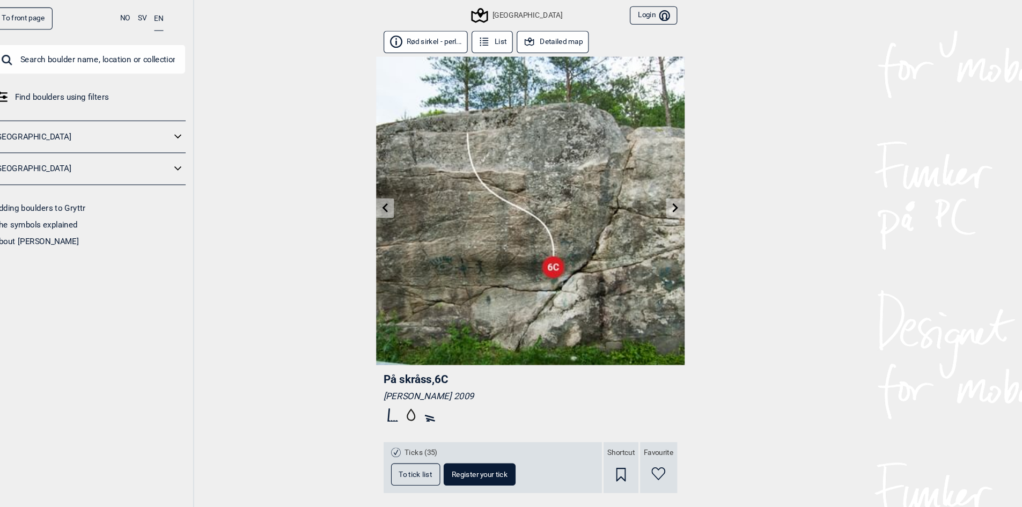
click at [646, 194] on icon at bounding box center [647, 194] width 9 height 9
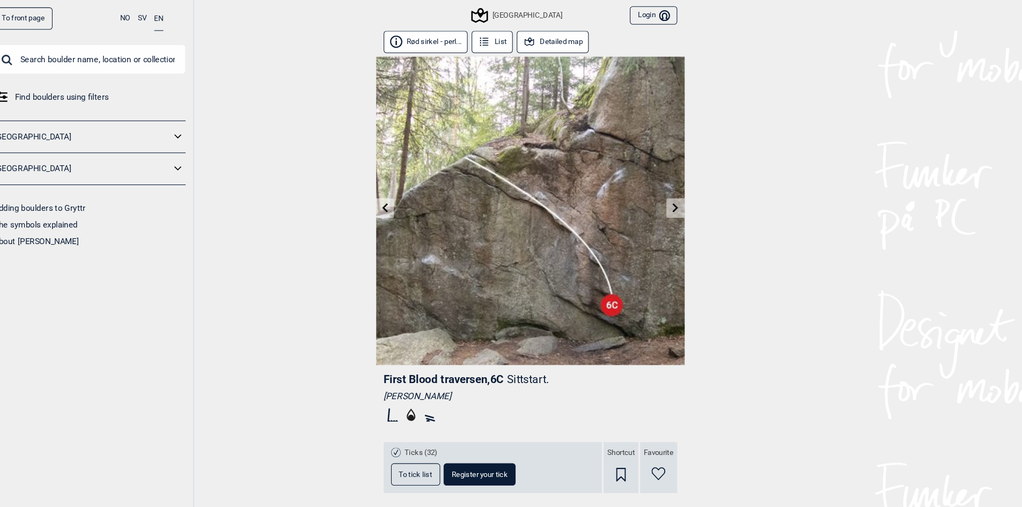
click at [646, 194] on icon at bounding box center [647, 194] width 9 height 9
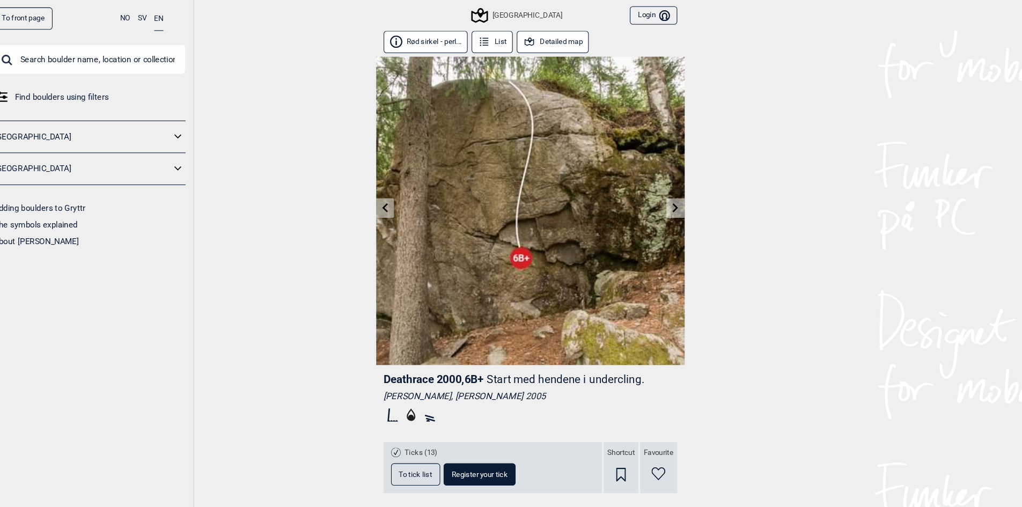
click at [647, 195] on icon at bounding box center [647, 194] width 9 height 9
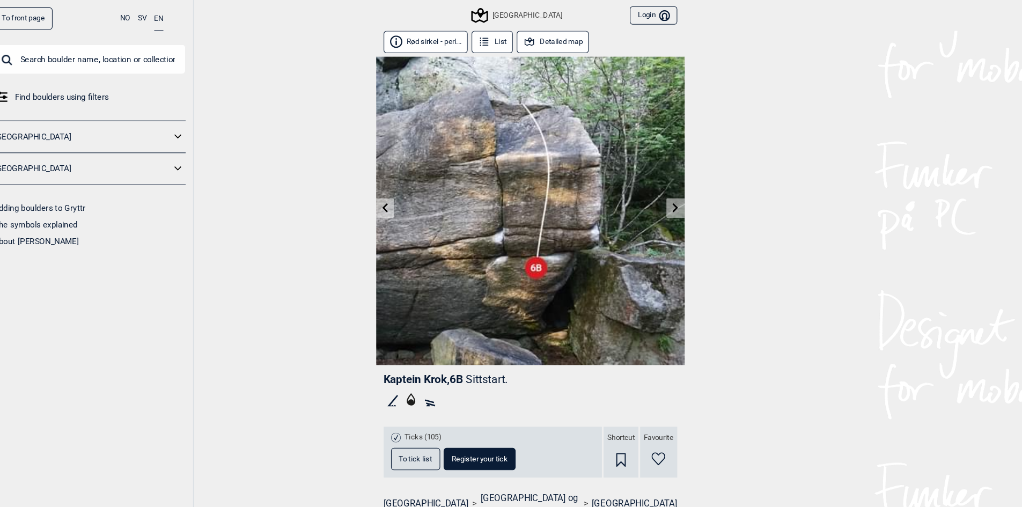
click at [648, 194] on icon at bounding box center [647, 194] width 5 height 9
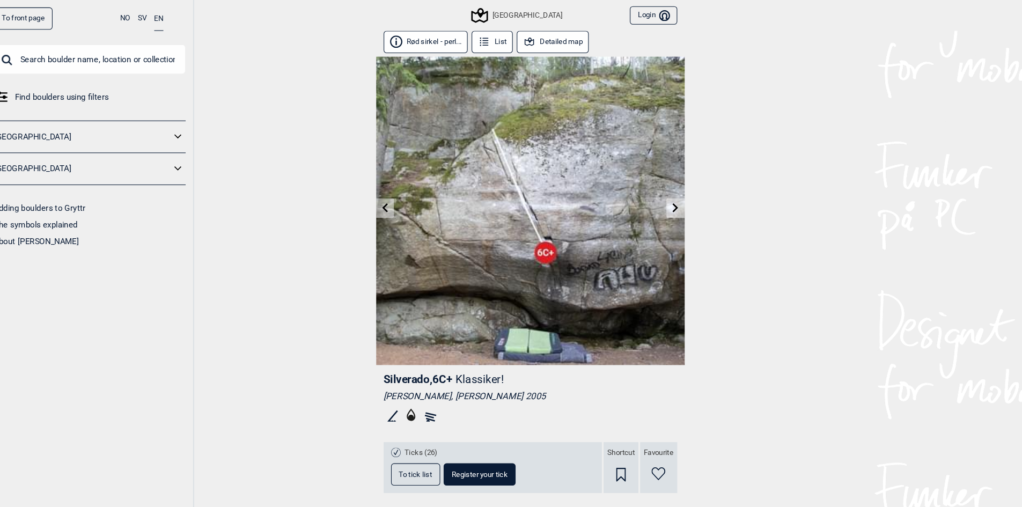
click at [646, 194] on icon at bounding box center [647, 194] width 9 height 9
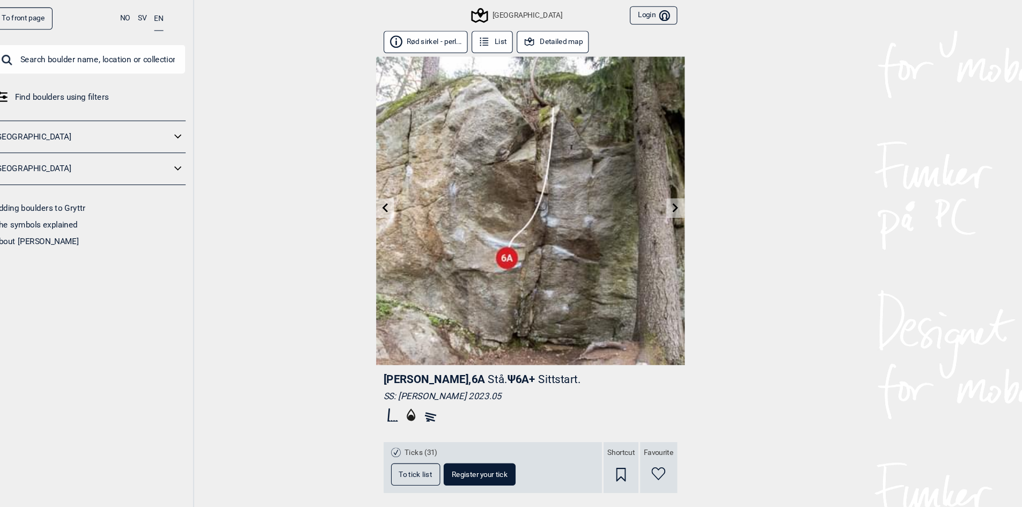
click at [375, 198] on icon at bounding box center [374, 194] width 5 height 9
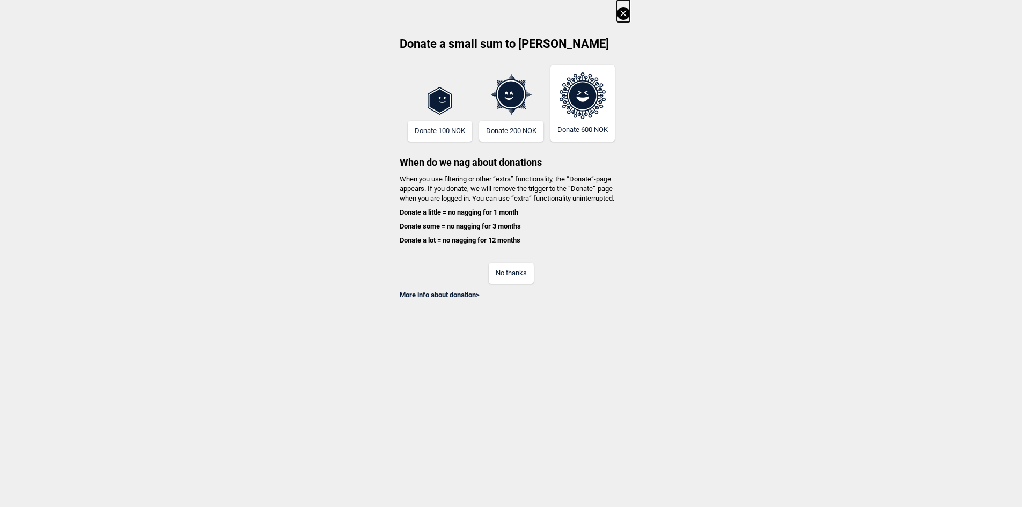
click at [506, 279] on button "No thanks" at bounding box center [511, 273] width 45 height 21
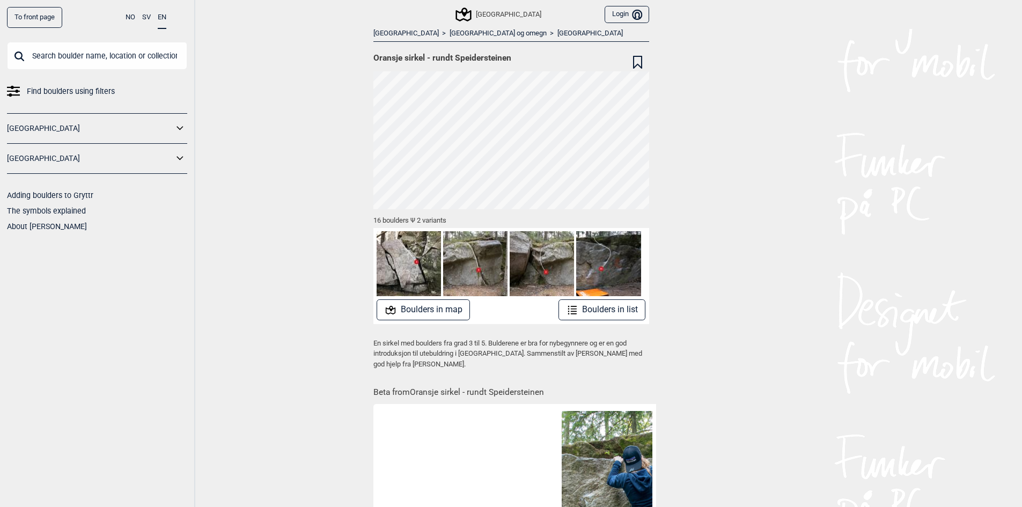
click at [593, 316] on button "Boulders in list" at bounding box center [601, 309] width 87 height 21
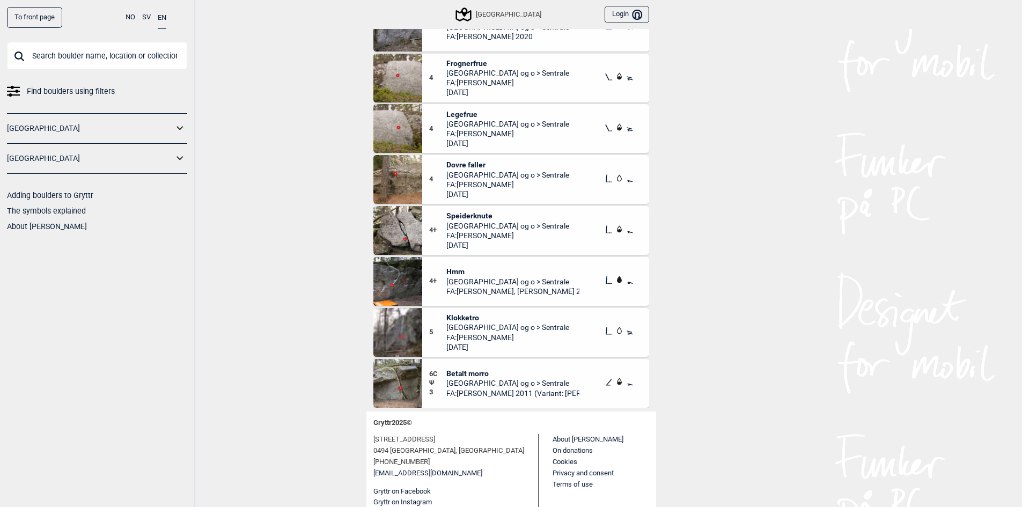
scroll to position [109, 0]
